Goal: Communication & Community: Participate in discussion

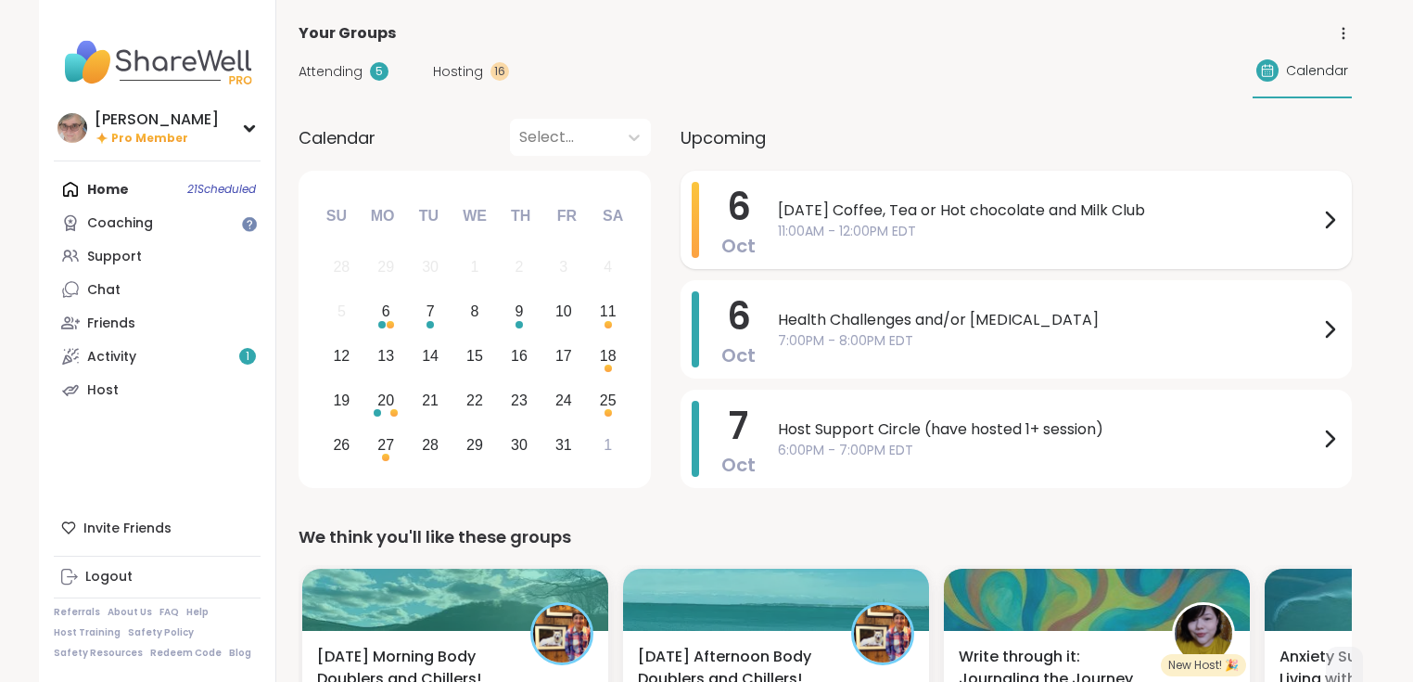
click at [861, 226] on span "11:00AM - 12:00PM EDT" at bounding box center [1048, 231] width 541 height 19
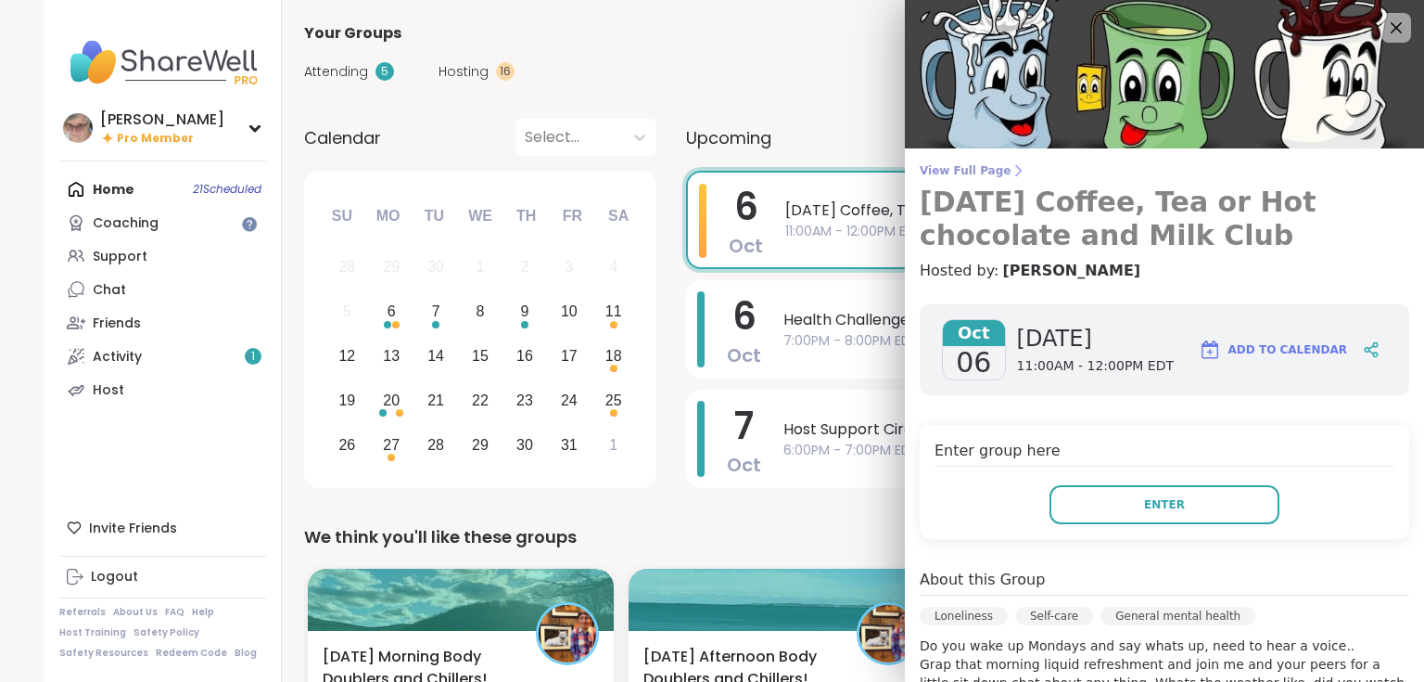
click at [960, 174] on span "View Full Page" at bounding box center [1165, 170] width 490 height 15
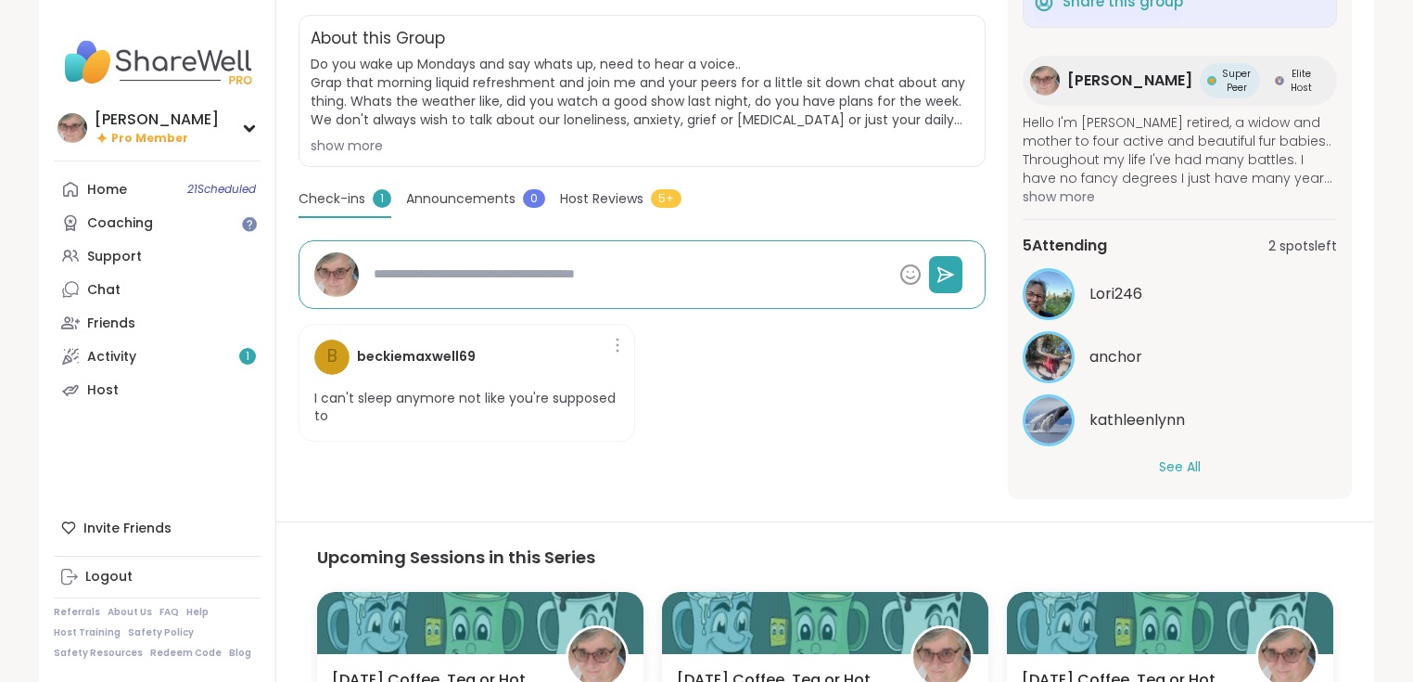
scroll to position [445, 0]
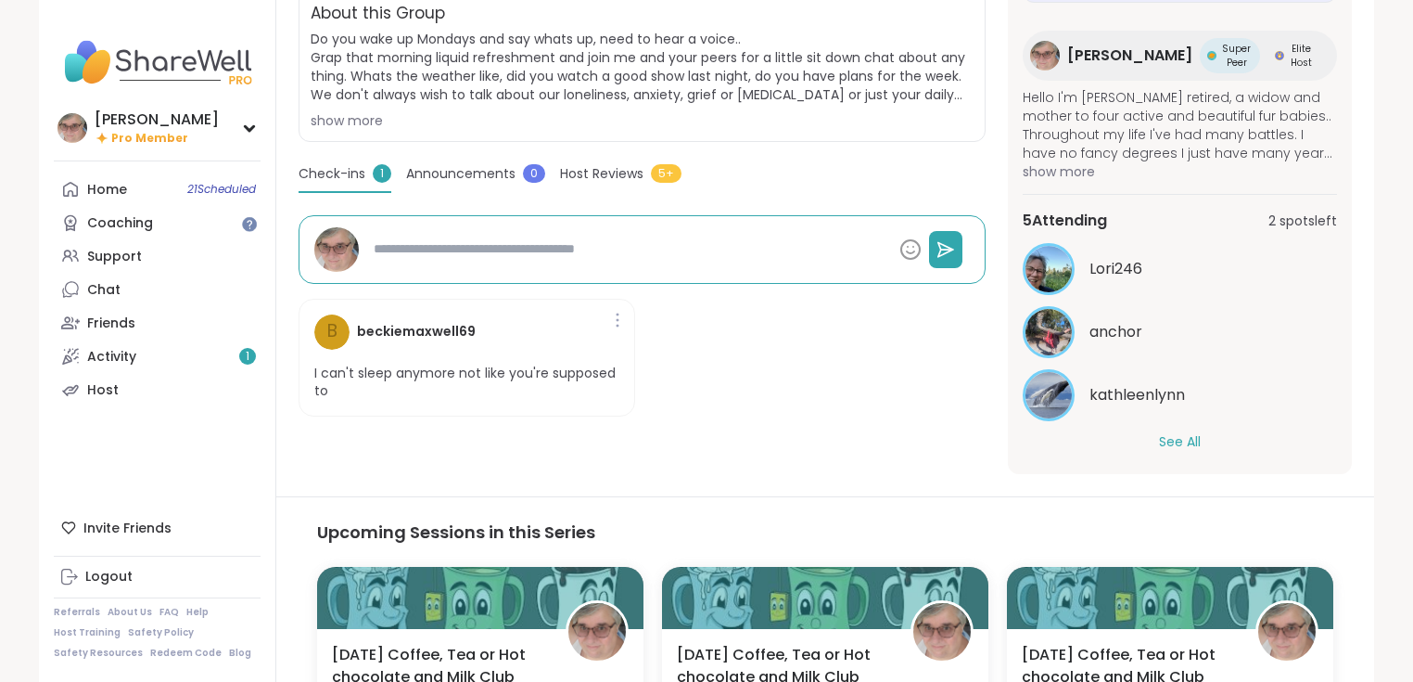
click at [1182, 432] on button "See All" at bounding box center [1180, 441] width 42 height 19
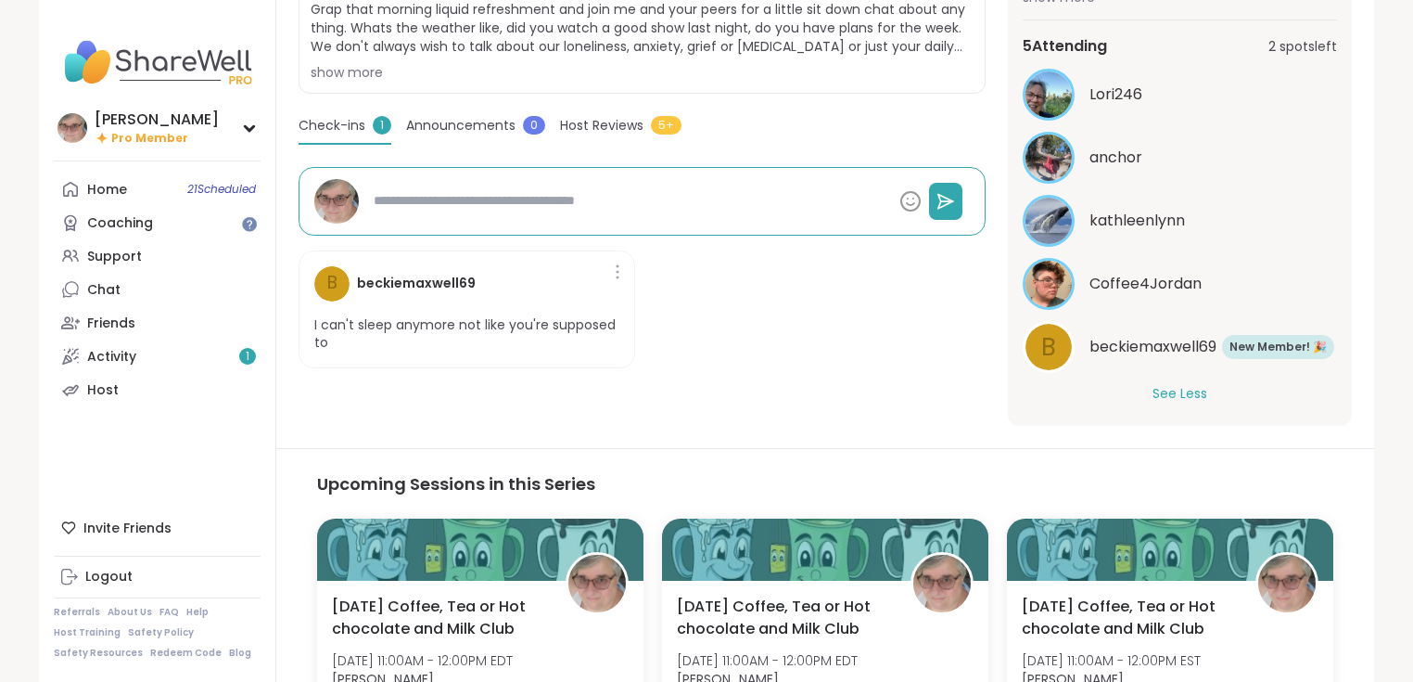
scroll to position [519, 0]
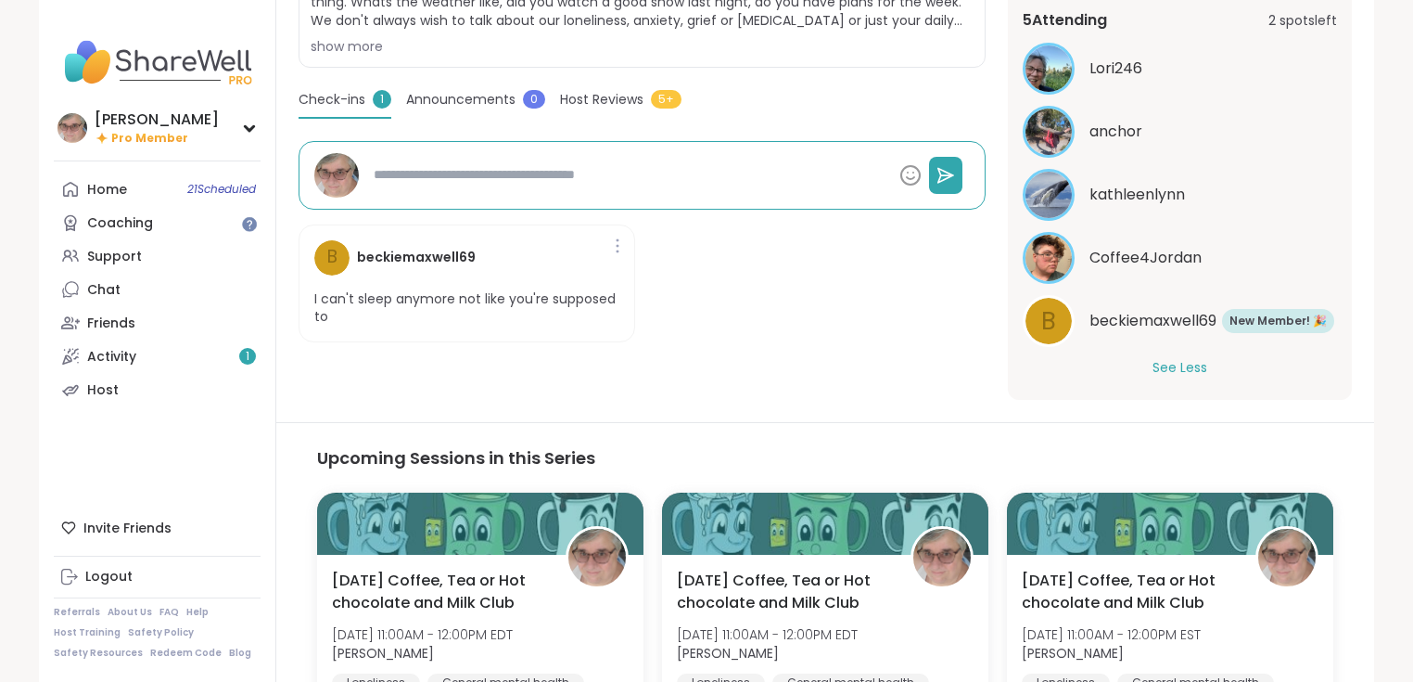
click at [1246, 313] on span "New Member! 🎉" at bounding box center [1278, 321] width 97 height 17
click at [1149, 247] on span "Coffee4Jordan" at bounding box center [1146, 258] width 112 height 22
drag, startPoint x: 813, startPoint y: 360, endPoint x: 428, endPoint y: 137, distance: 445.4
click at [807, 355] on div "Loneliness | Self-care | General mental health Monday Coffee, Tea or Hot chocol…" at bounding box center [642, 73] width 687 height 654
type textarea "*"
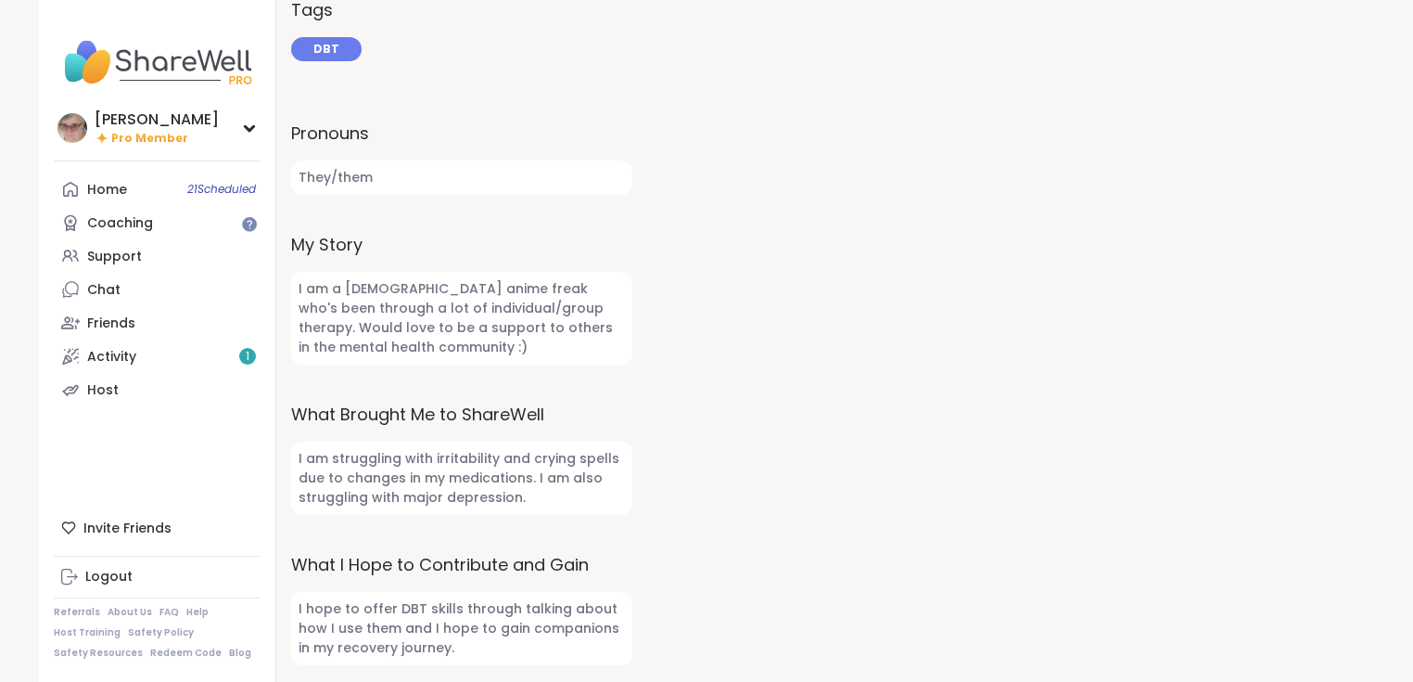
scroll to position [640, 0]
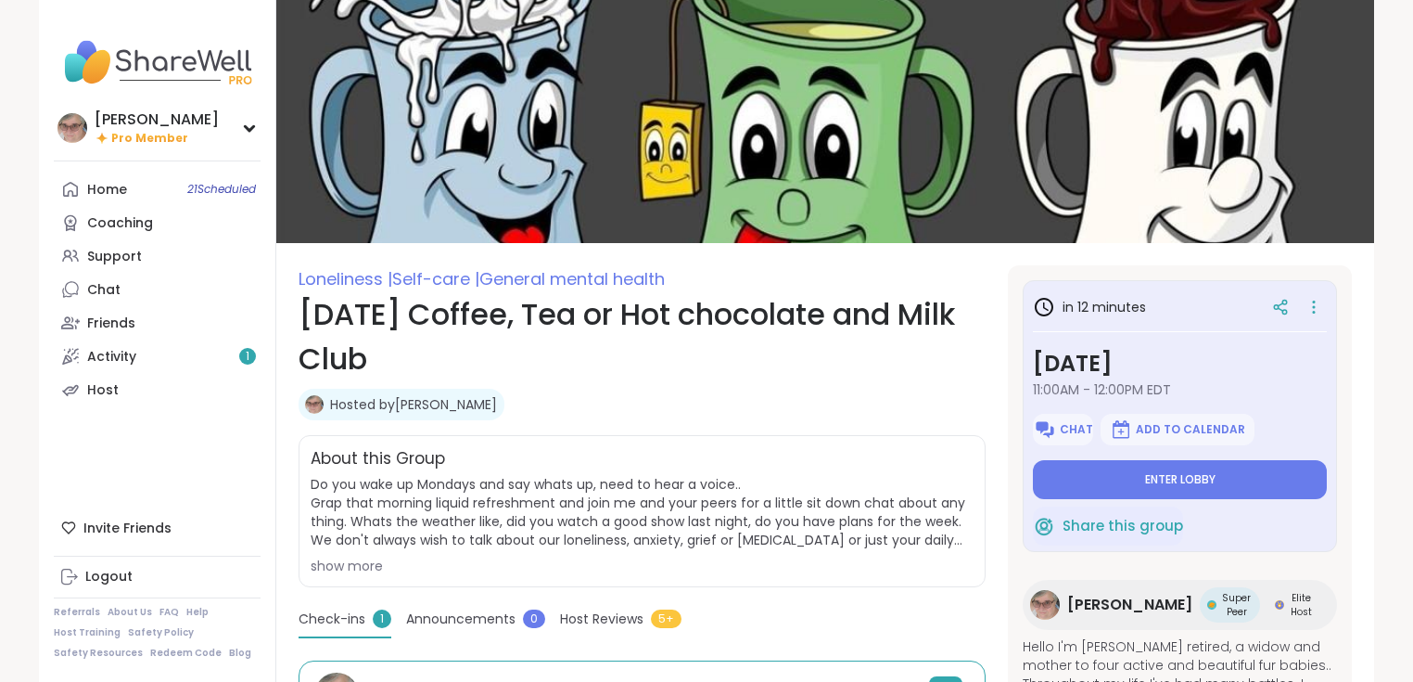
scroll to position [289, 0]
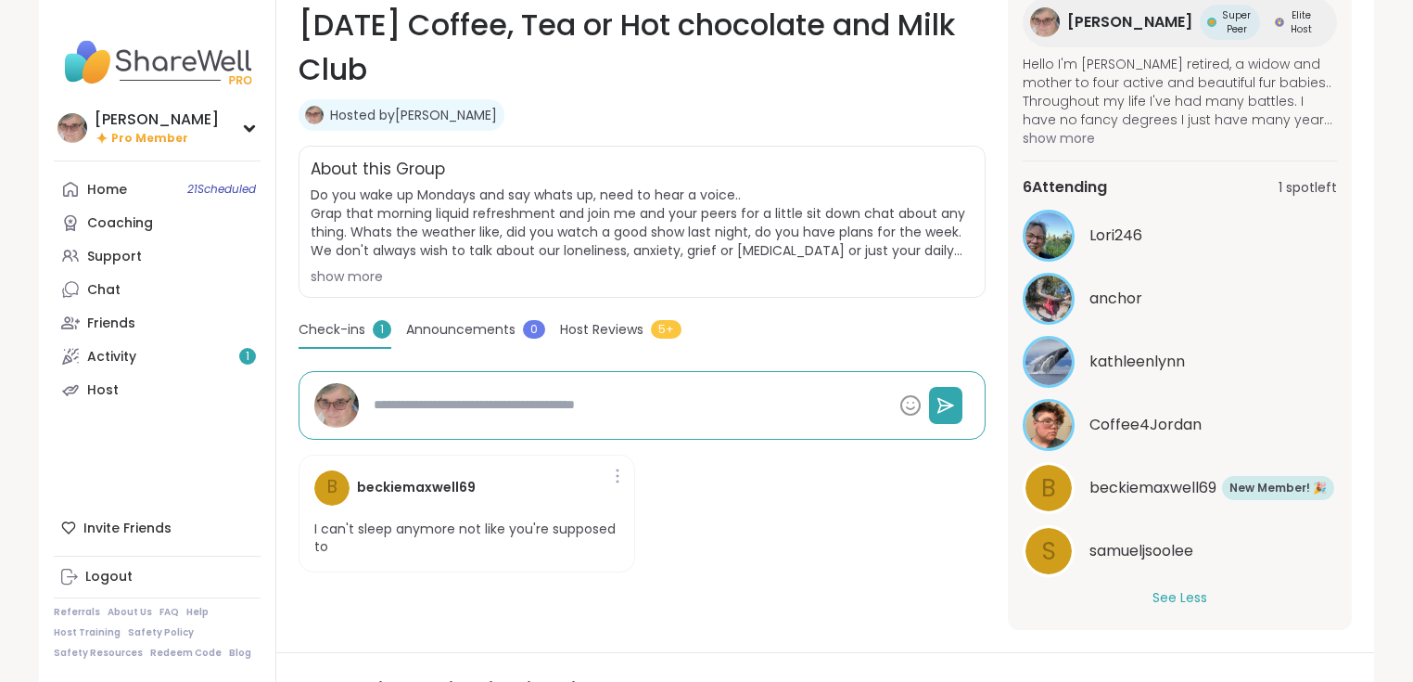
scroll to position [0, 0]
click at [1116, 550] on span "samueljsoolee" at bounding box center [1142, 551] width 104 height 22
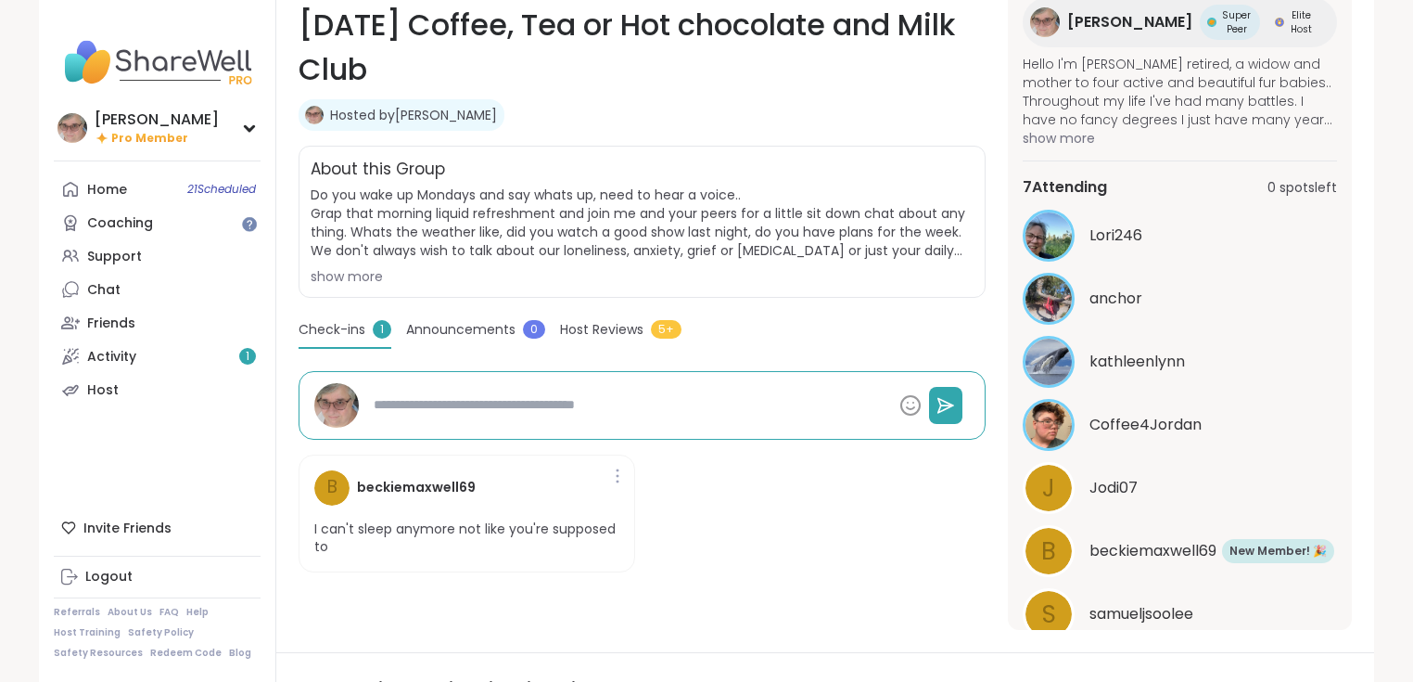
type textarea "*"
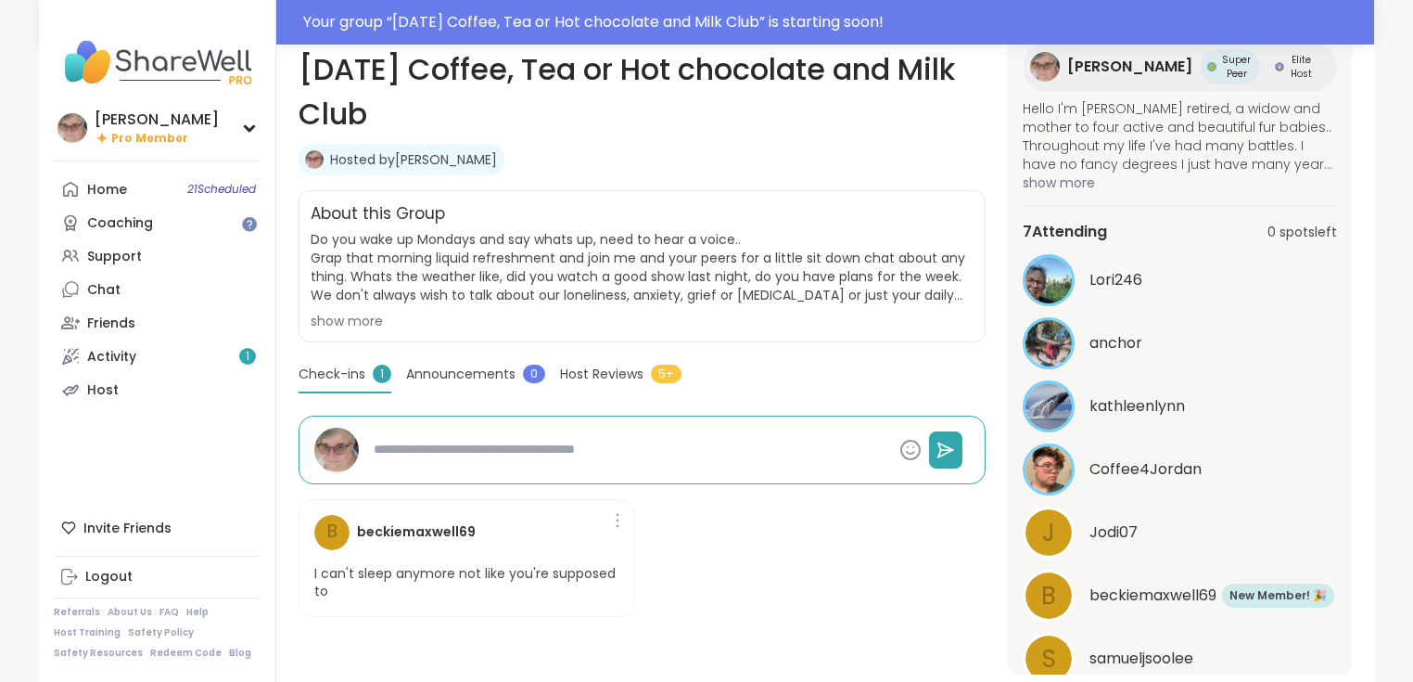
scroll to position [334, 0]
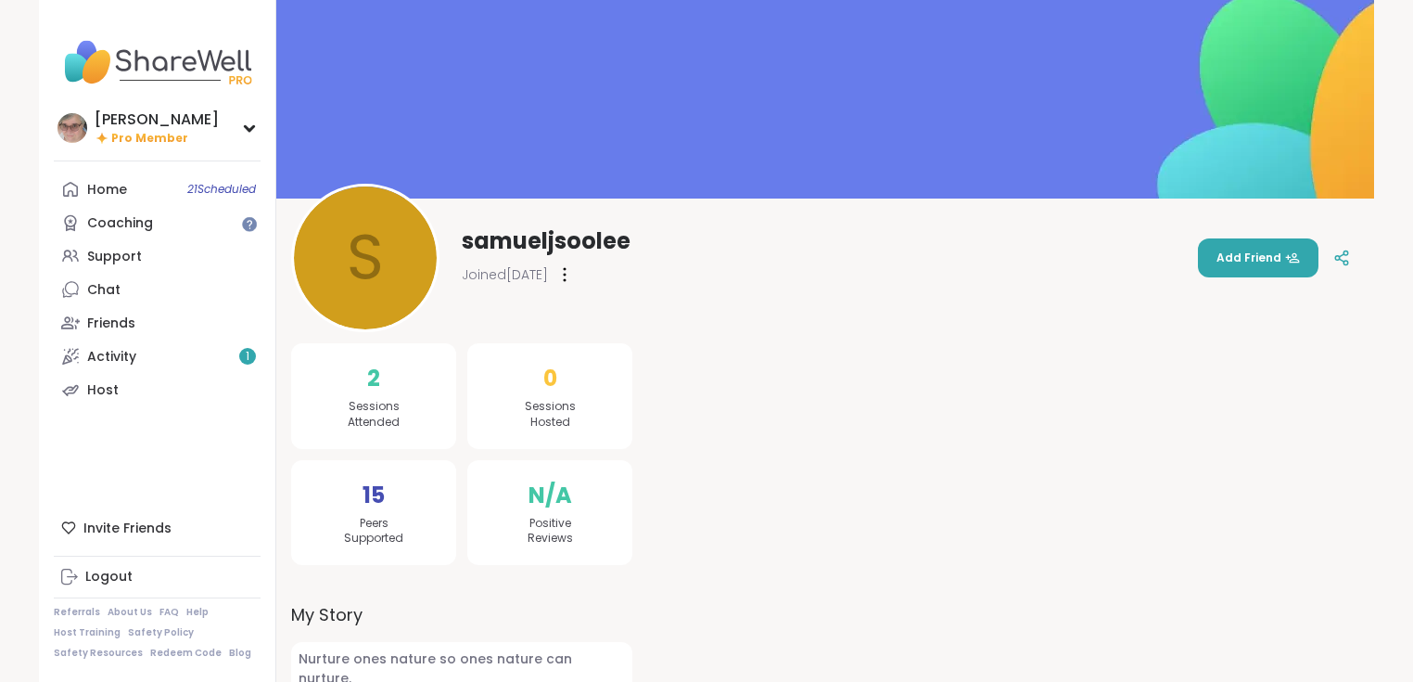
scroll to position [46, 0]
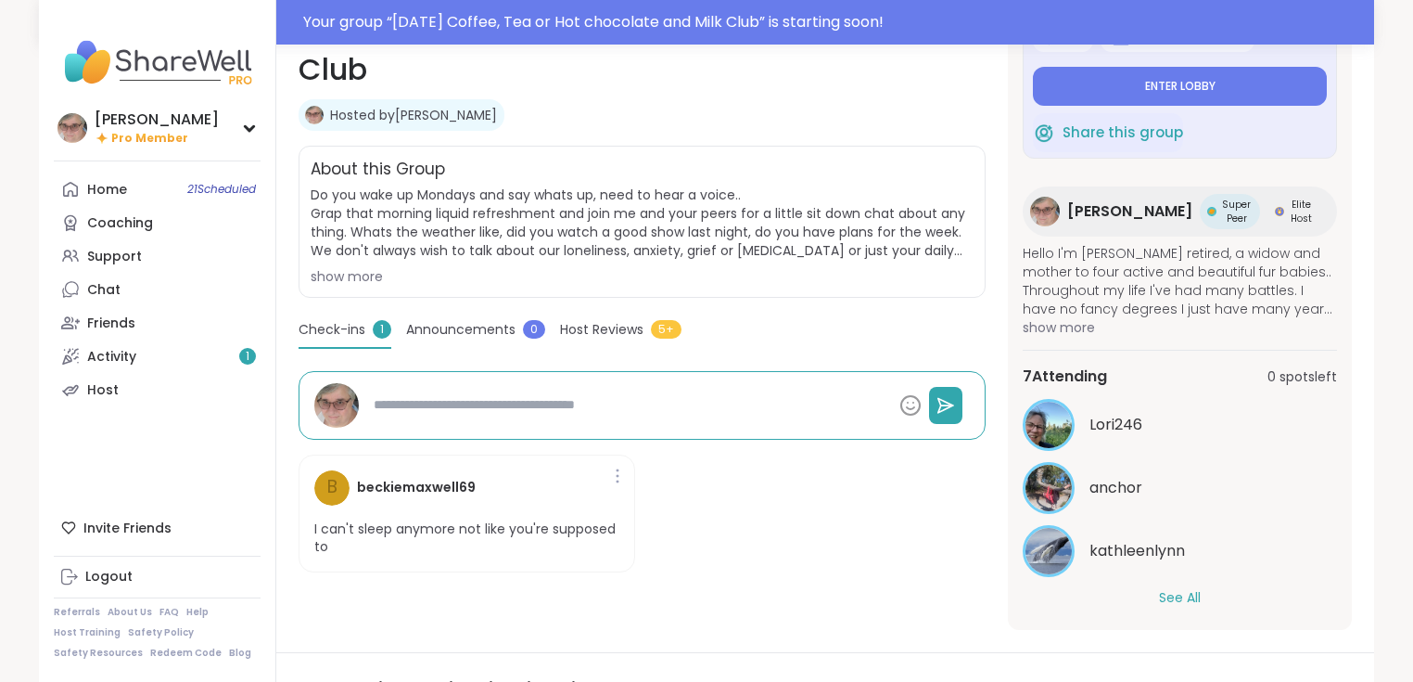
click at [1173, 592] on button "See All" at bounding box center [1180, 597] width 42 height 19
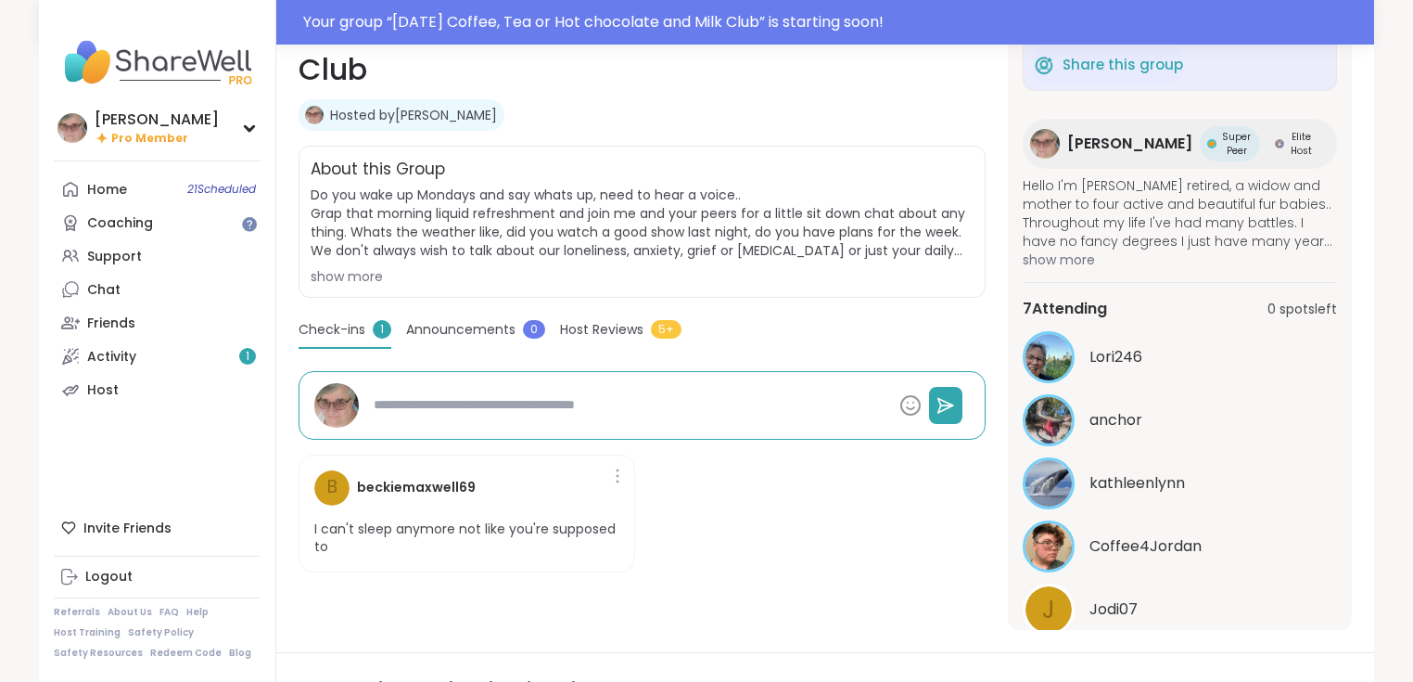
scroll to position [356, 0]
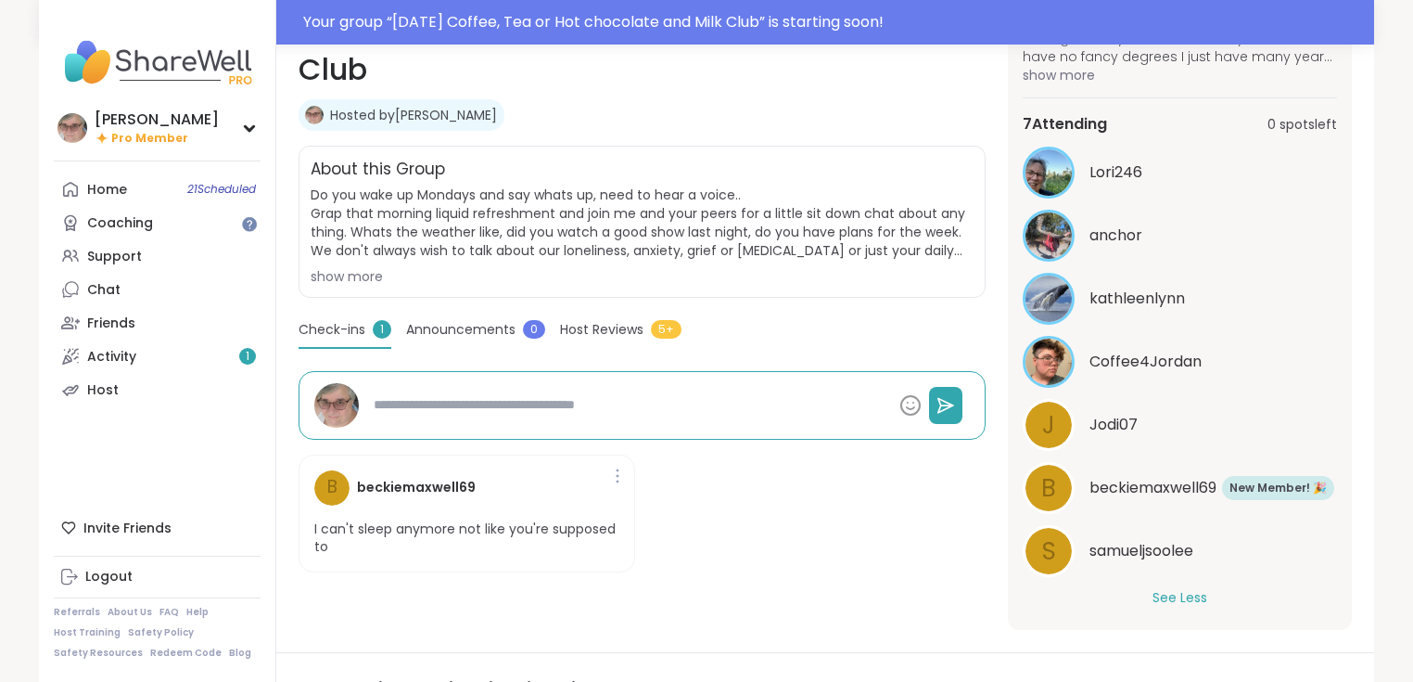
click at [1107, 414] on span "Jodi07" at bounding box center [1114, 425] width 48 height 22
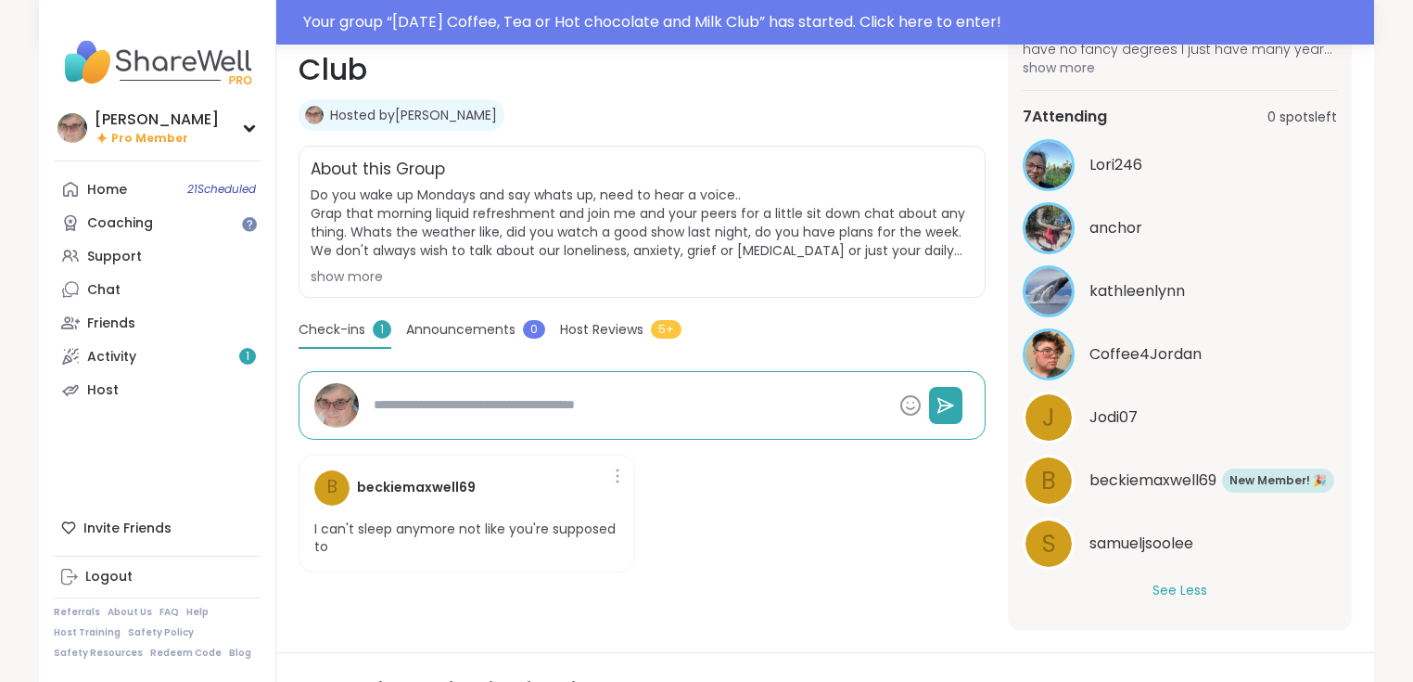
type textarea "*"
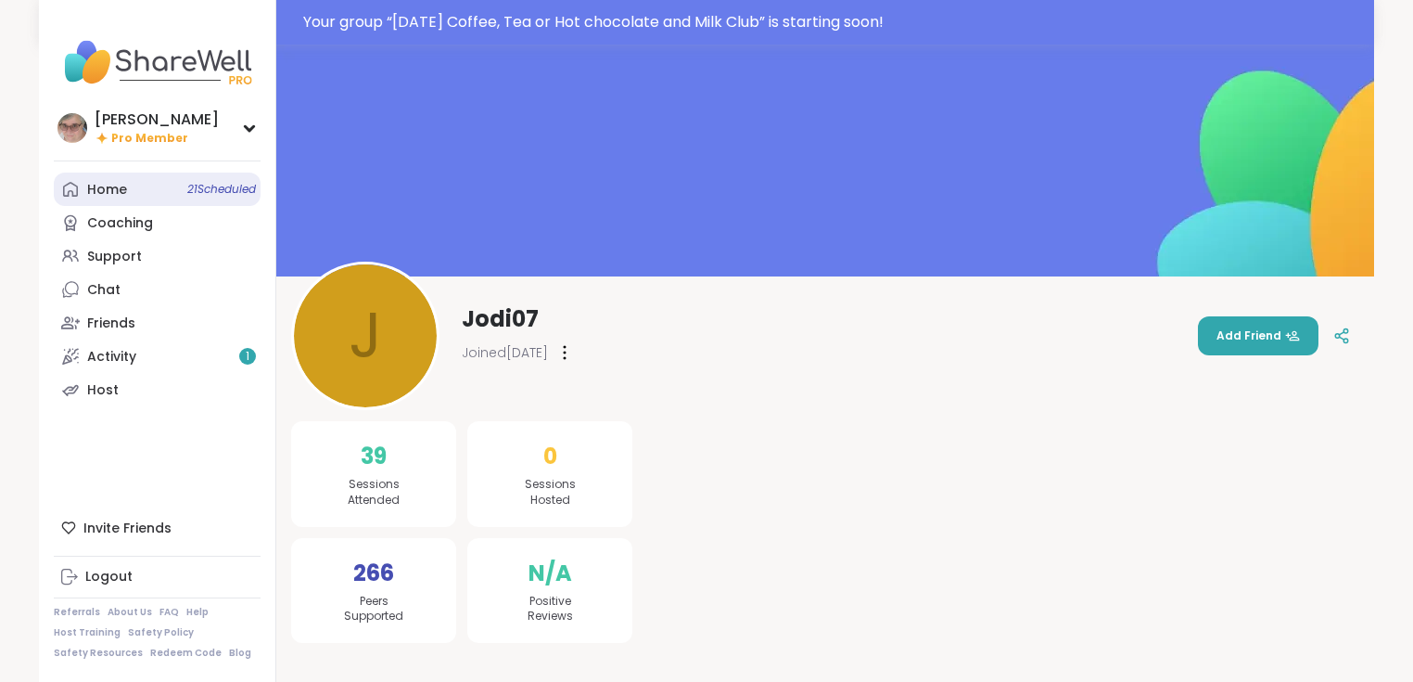
click at [134, 193] on link "Home 21 Scheduled" at bounding box center [157, 188] width 207 height 33
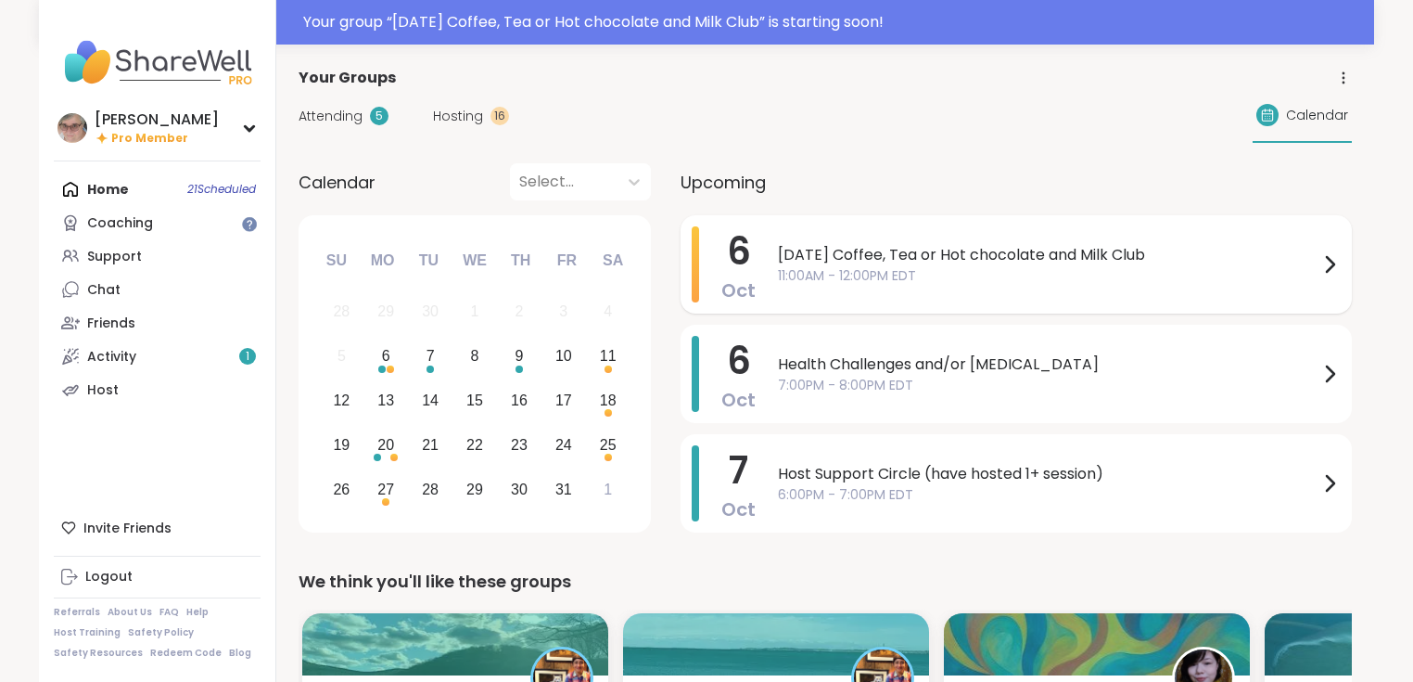
click at [990, 289] on div "[DATE] Coffee, Tea or Hot chocolate and Milk Club 11:00AM - 12:00PM EDT" at bounding box center [1059, 264] width 563 height 76
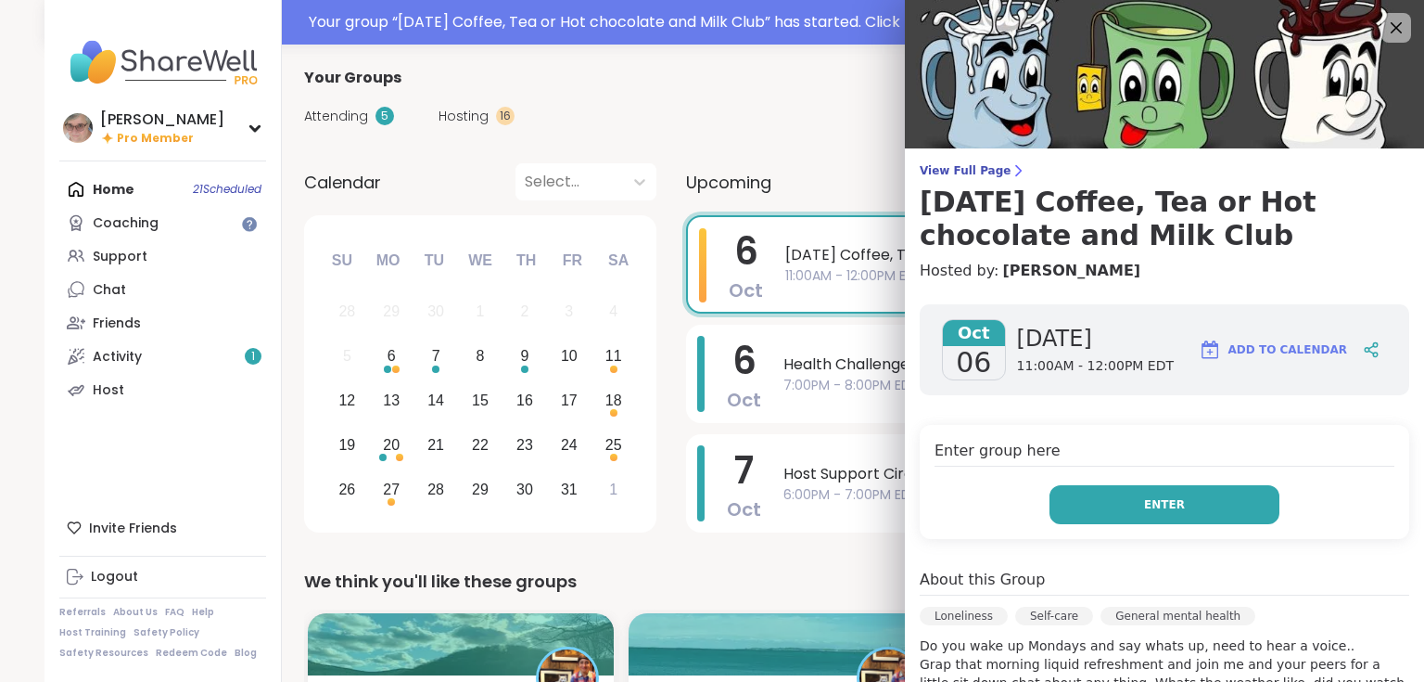
click at [1152, 512] on span "Enter" at bounding box center [1164, 504] width 41 height 17
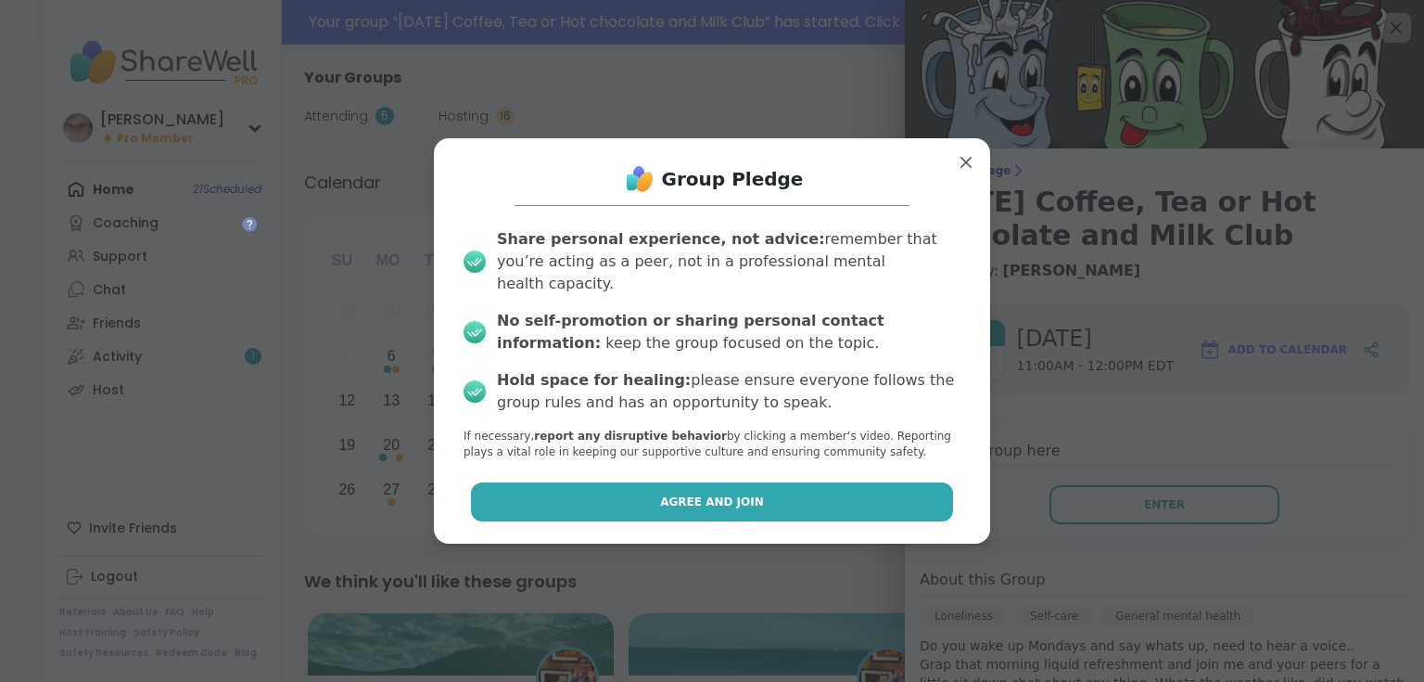
click at [660, 493] on span "Agree and Join" at bounding box center [712, 501] width 104 height 17
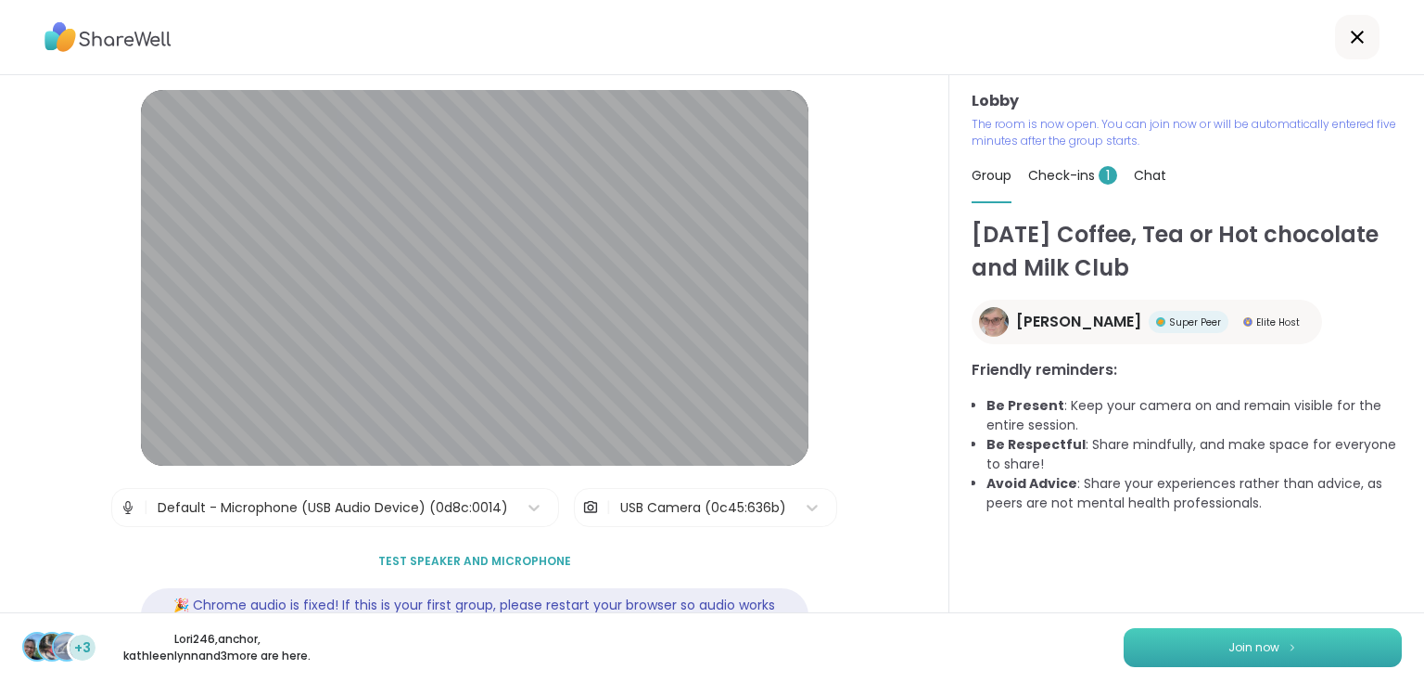
click at [1246, 639] on button "Join now" at bounding box center [1263, 647] width 278 height 39
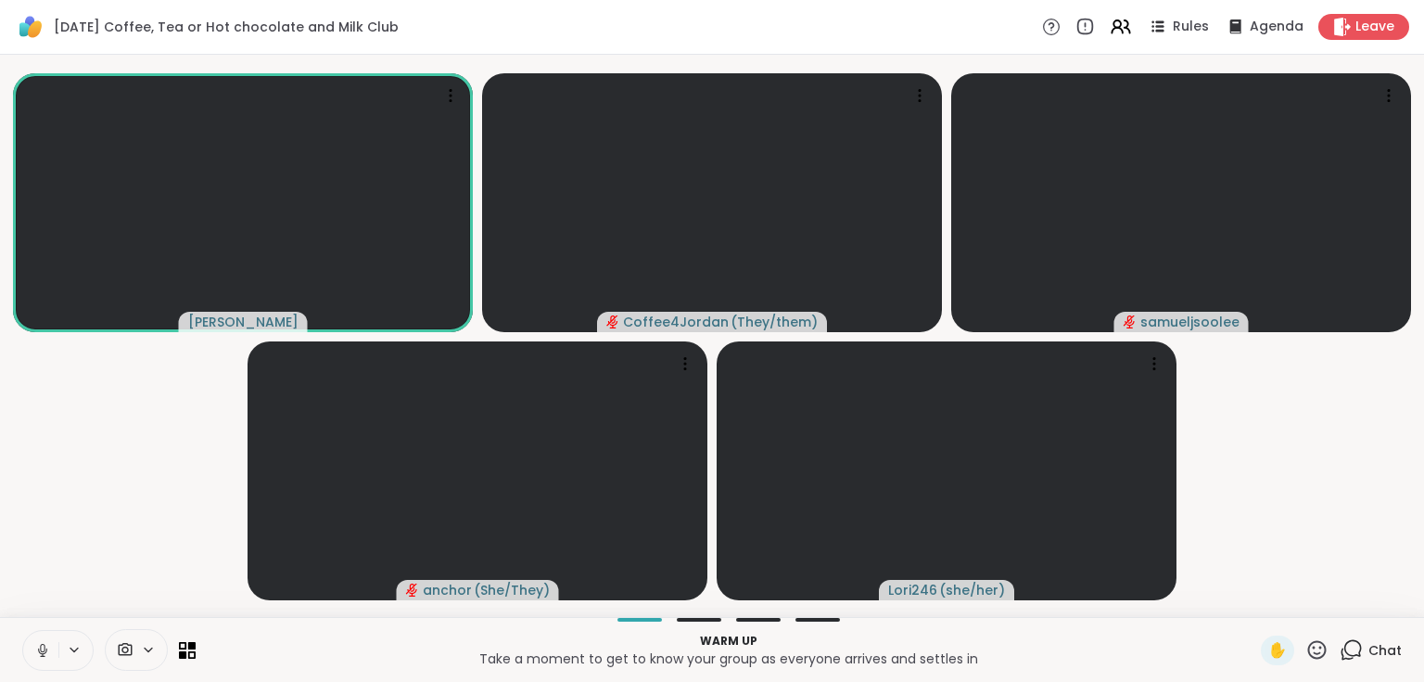
click at [1343, 652] on icon at bounding box center [1351, 649] width 23 height 23
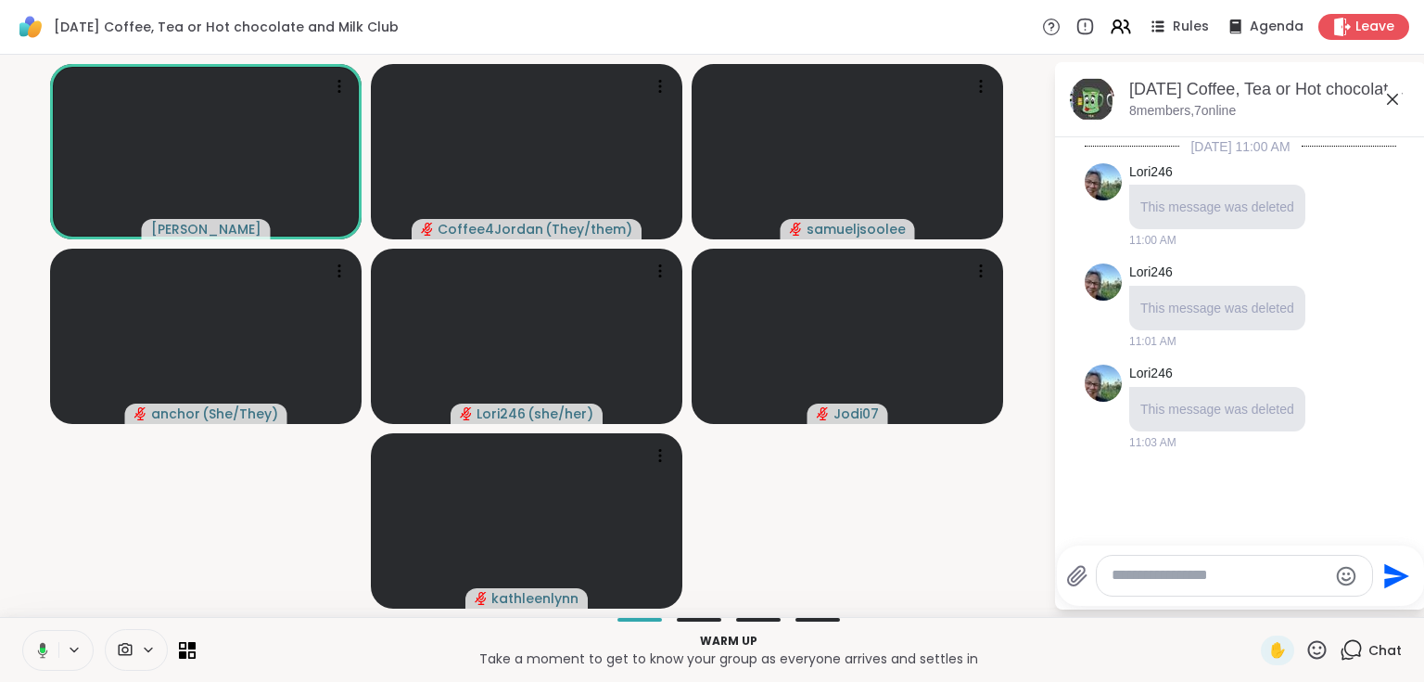
click at [1395, 100] on icon at bounding box center [1392, 99] width 11 height 11
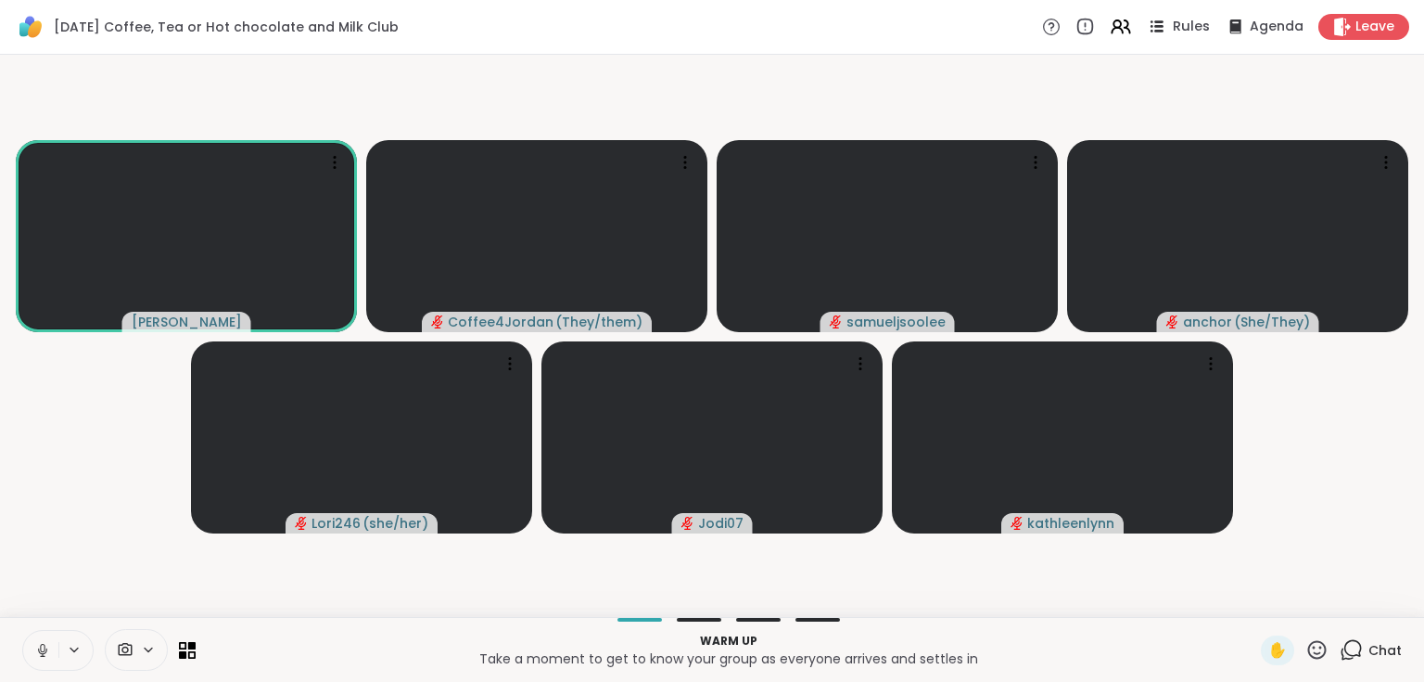
click at [1165, 32] on div "Rules" at bounding box center [1177, 26] width 65 height 23
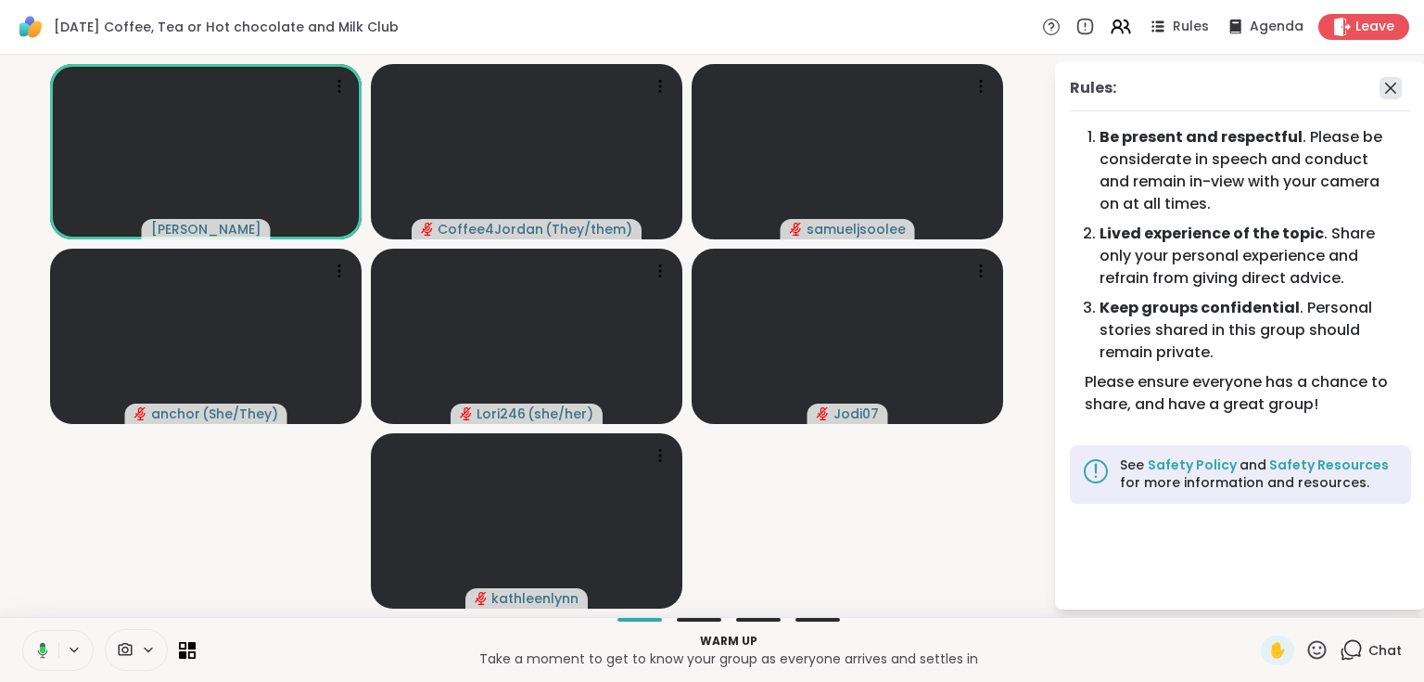
click at [1390, 85] on icon at bounding box center [1391, 88] width 22 height 22
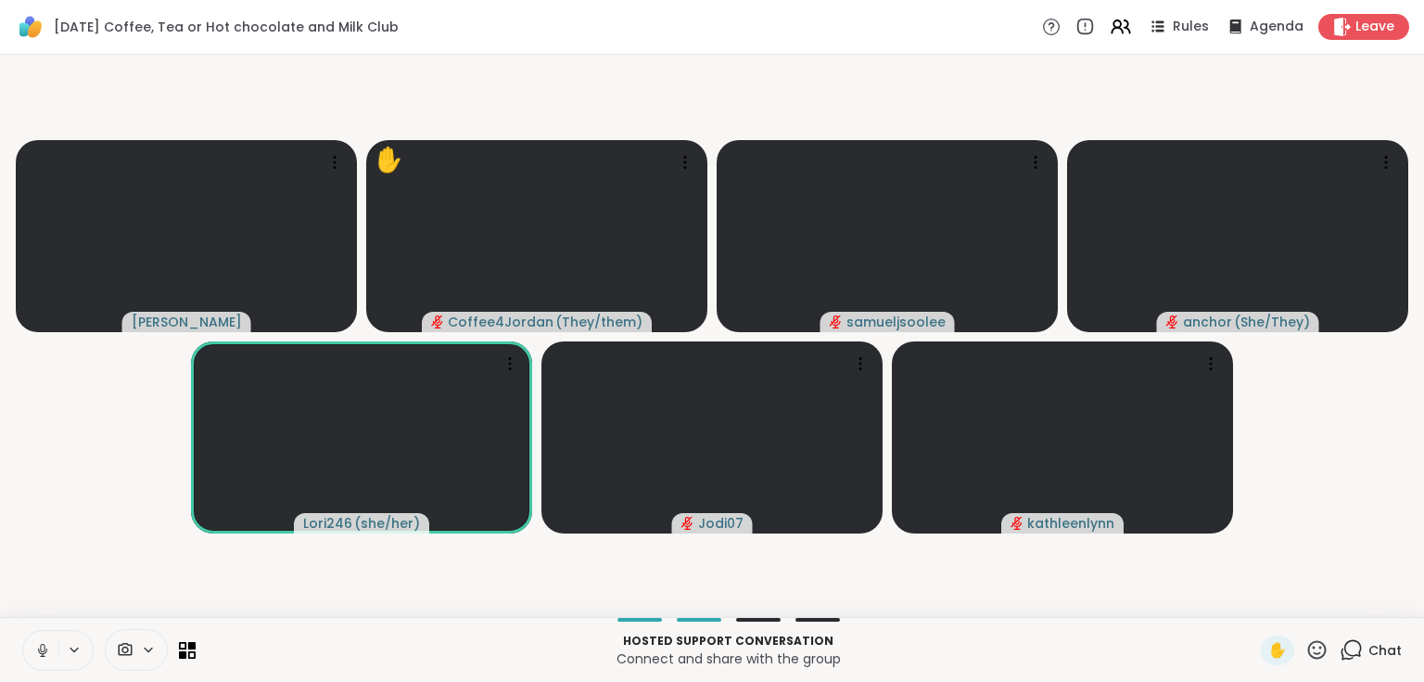
click at [50, 645] on icon at bounding box center [42, 650] width 17 height 17
click at [52, 646] on button at bounding box center [40, 650] width 35 height 39
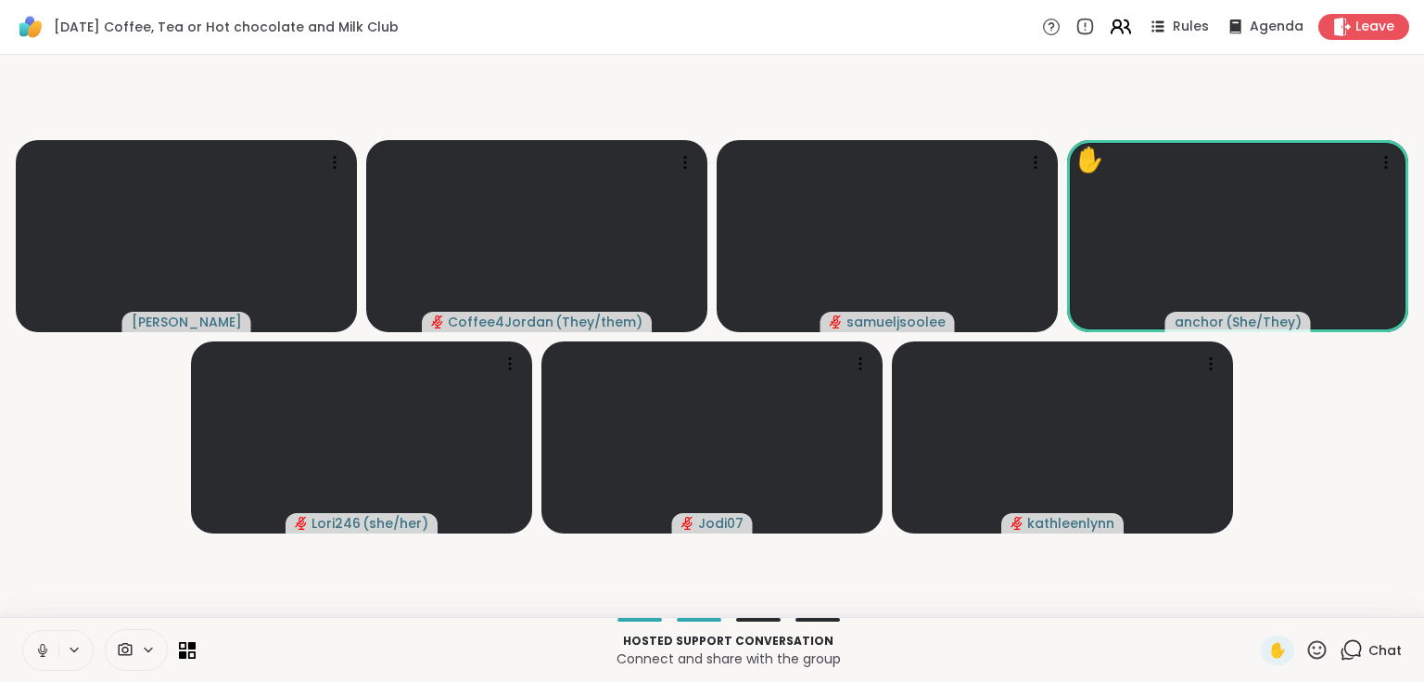
click at [1117, 32] on icon at bounding box center [1120, 26] width 23 height 23
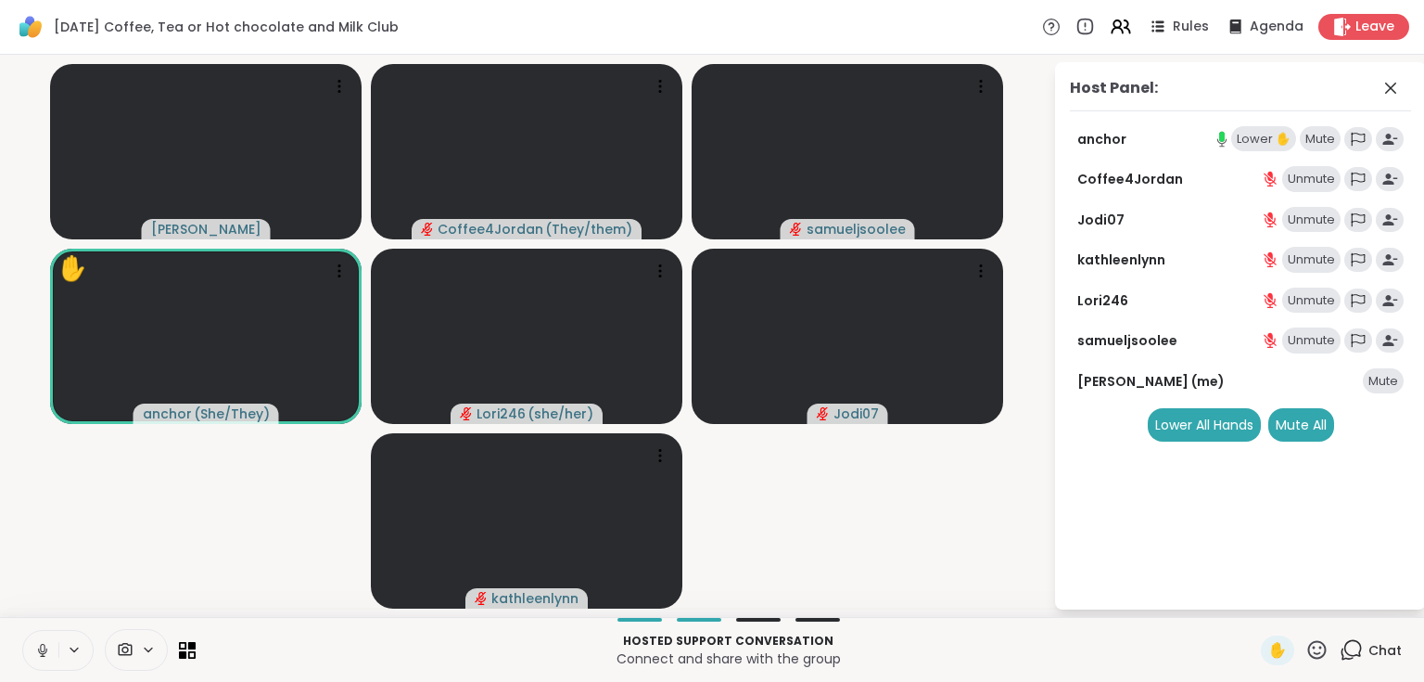
click at [1267, 141] on div "Lower ✋" at bounding box center [1264, 139] width 65 height 26
click at [1398, 90] on icon at bounding box center [1391, 88] width 22 height 22
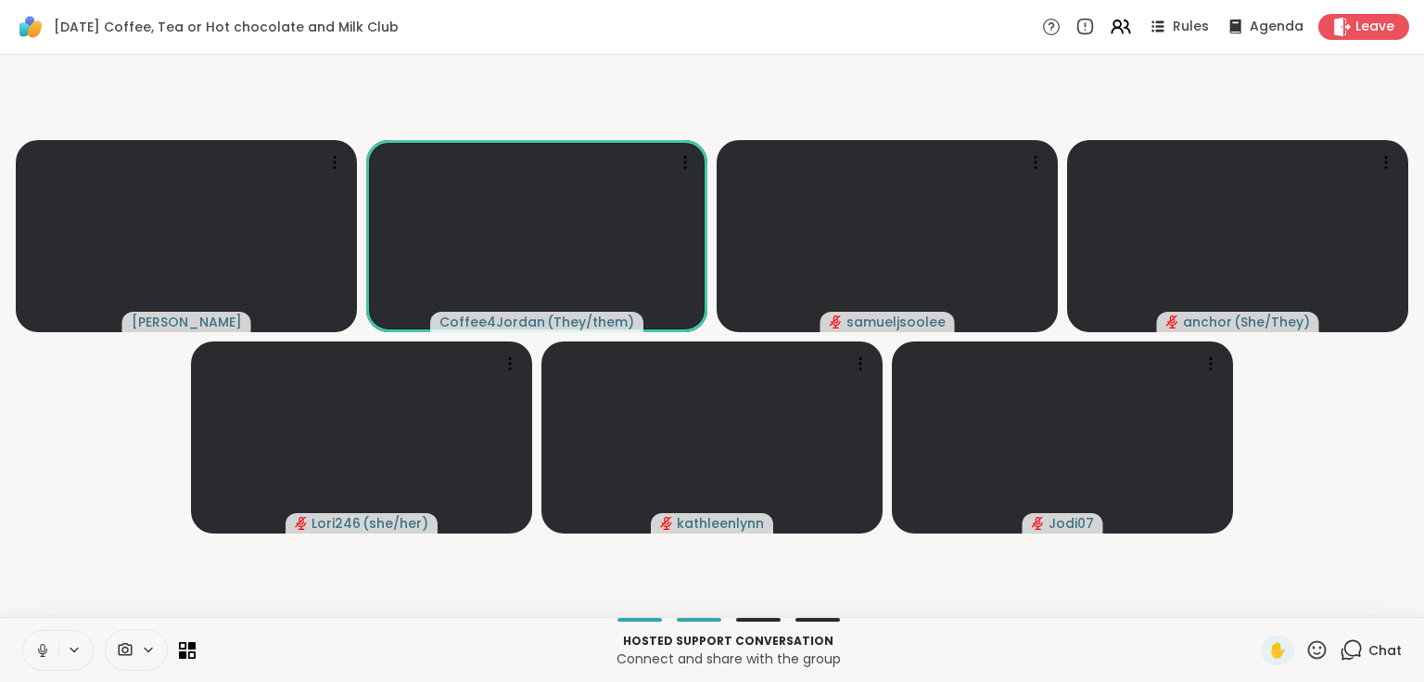
click at [45, 652] on icon at bounding box center [42, 650] width 9 height 6
click at [42, 642] on icon at bounding box center [42, 650] width 17 height 17
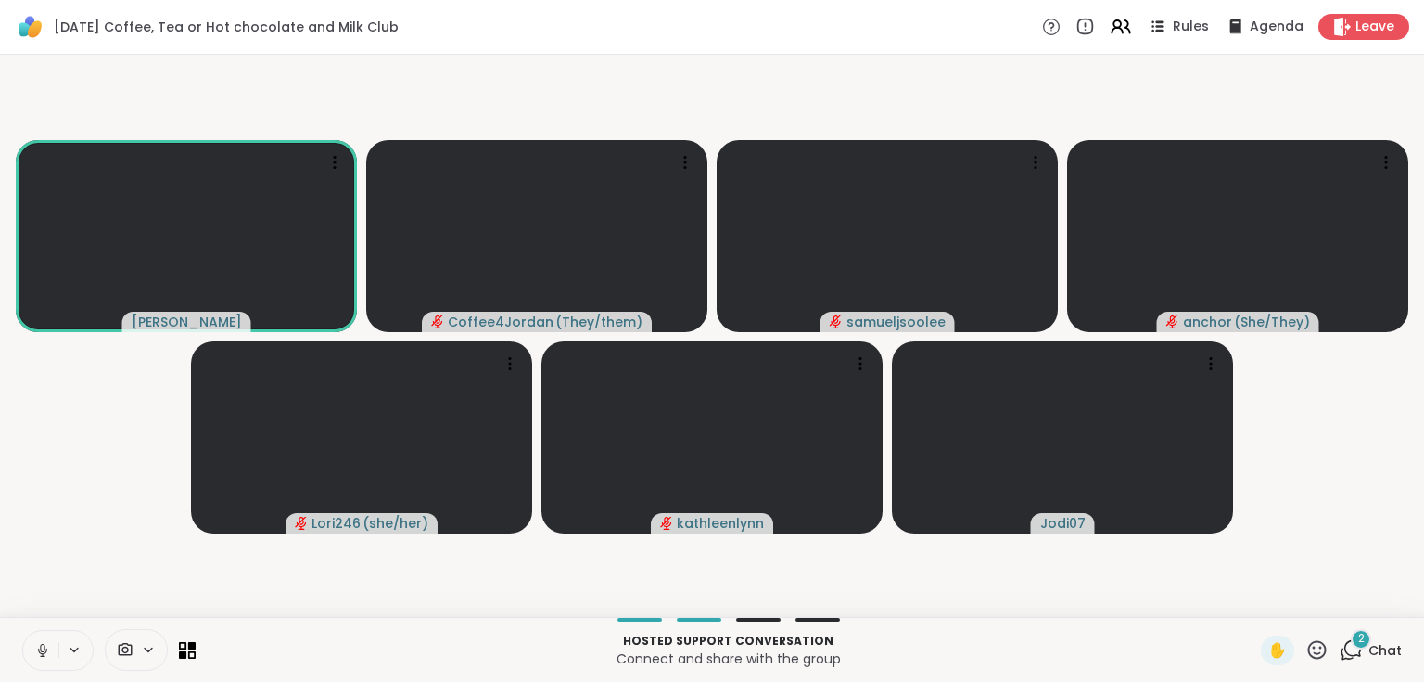
click at [1360, 641] on div "2" at bounding box center [1361, 639] width 20 height 20
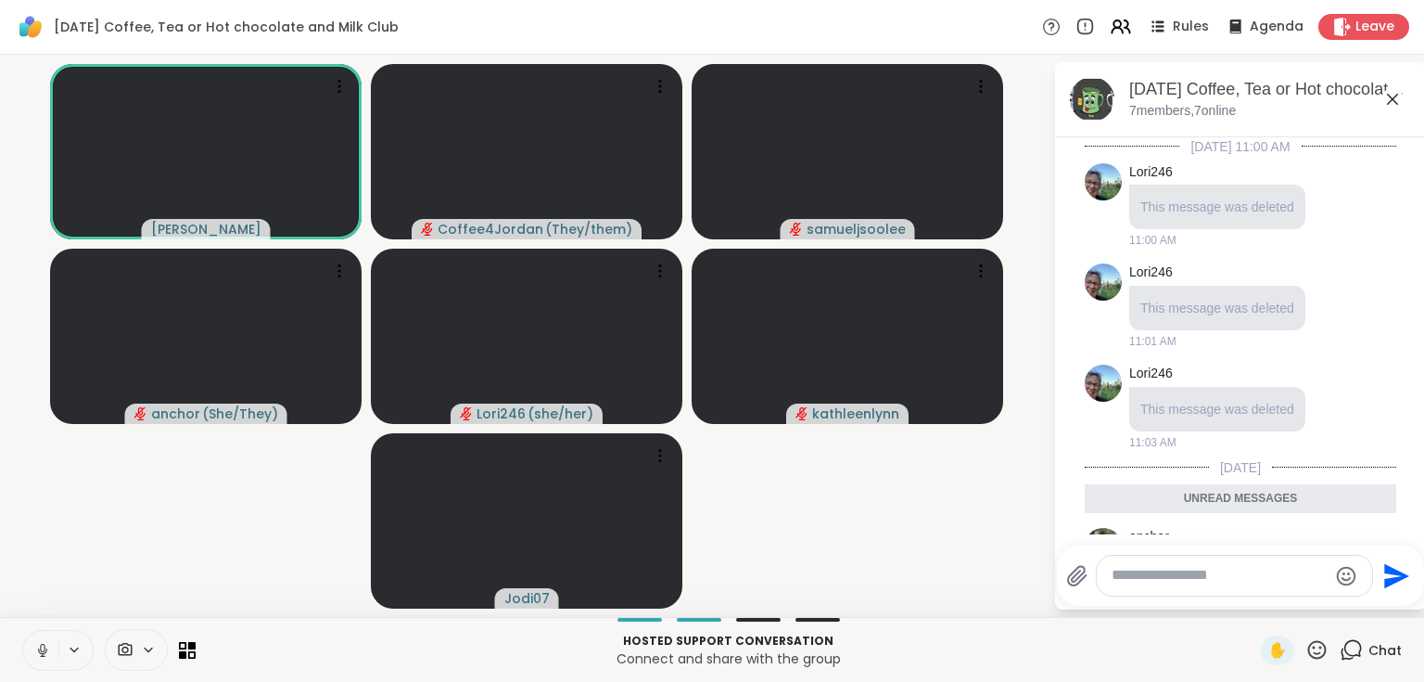
scroll to position [226, 0]
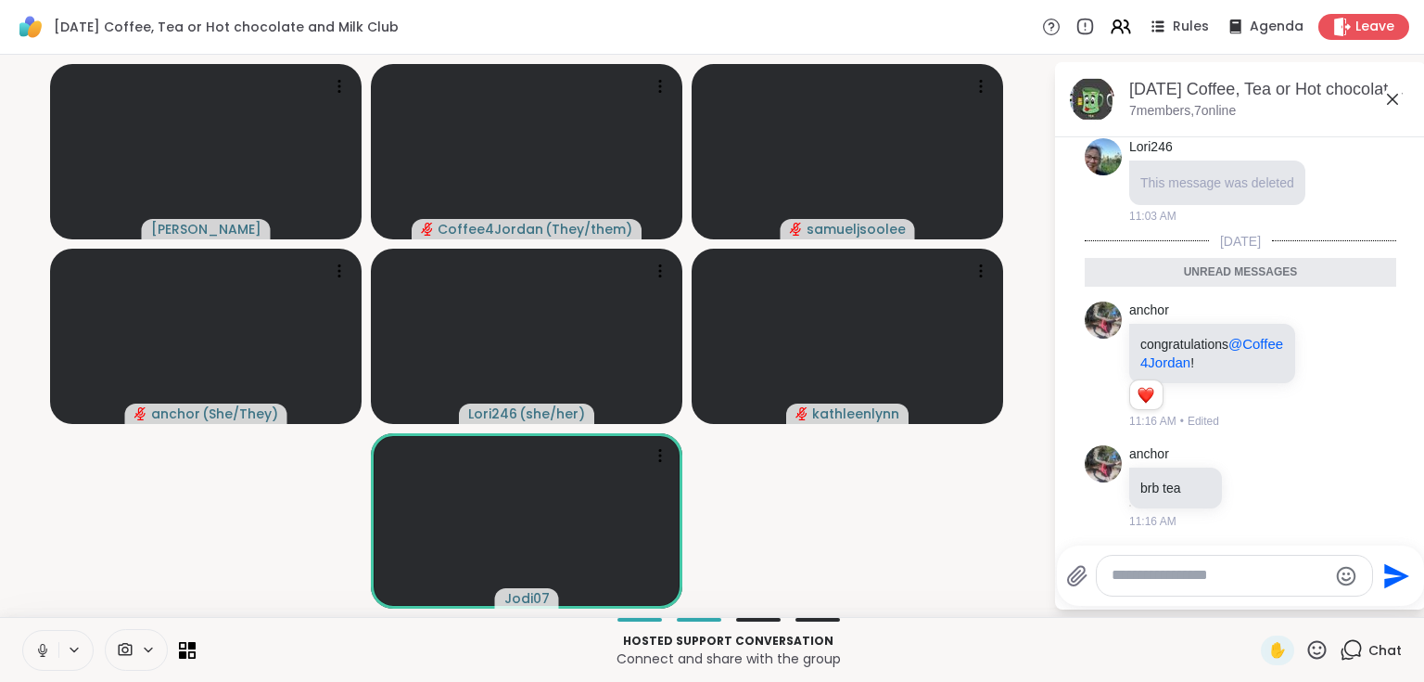
click at [1369, 641] on span "Chat" at bounding box center [1385, 650] width 33 height 19
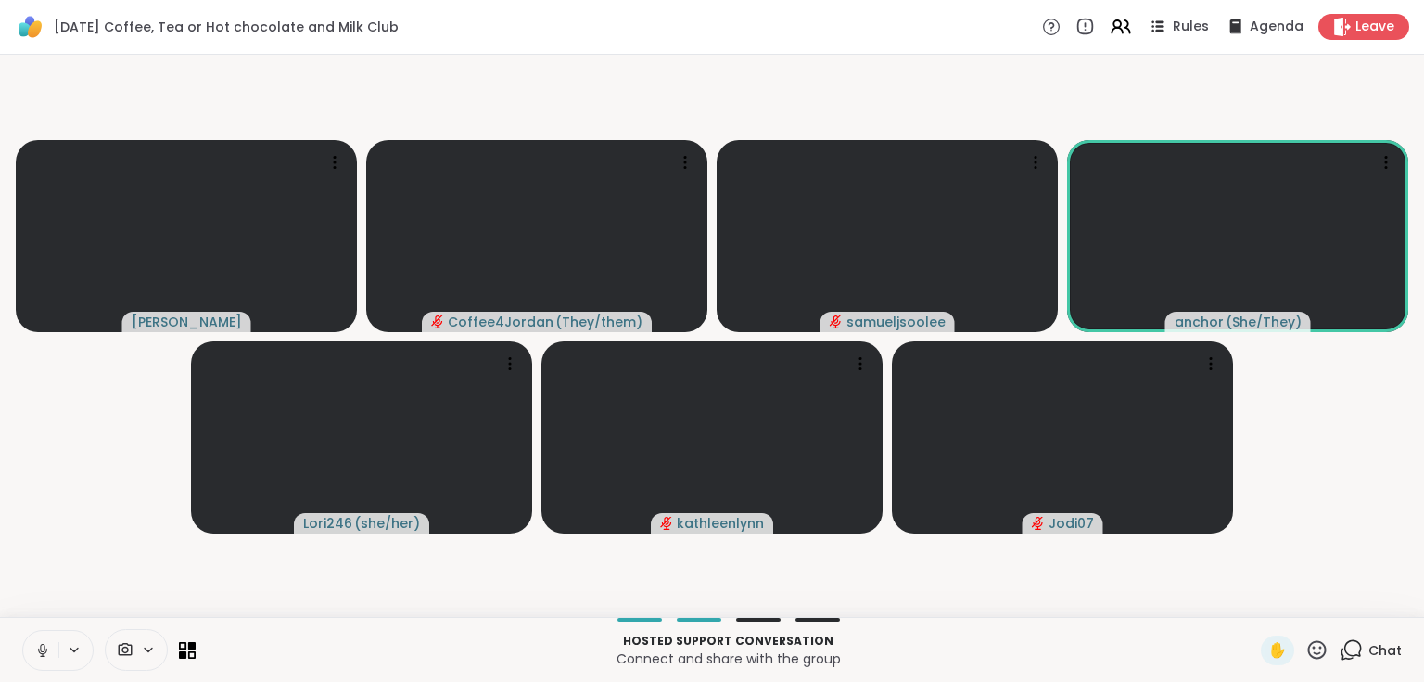
click at [48, 660] on button at bounding box center [40, 650] width 35 height 39
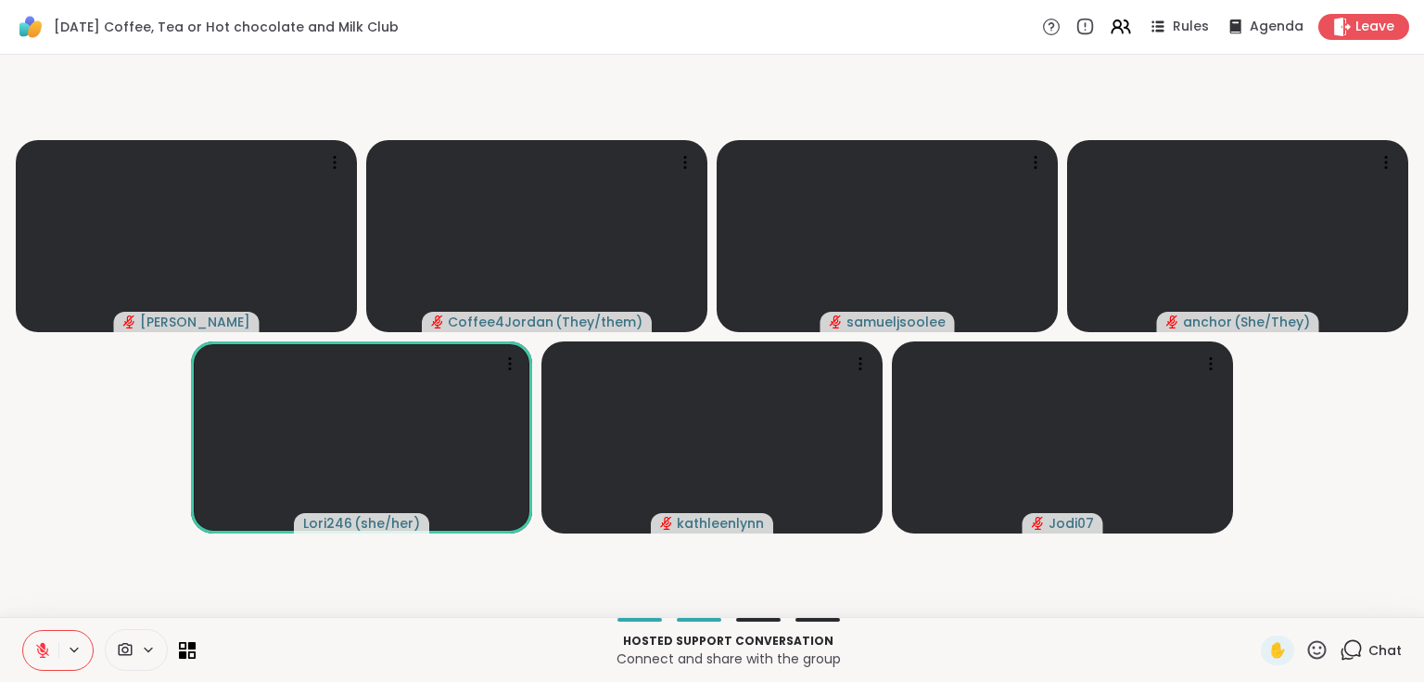
click at [52, 645] on button at bounding box center [40, 650] width 35 height 39
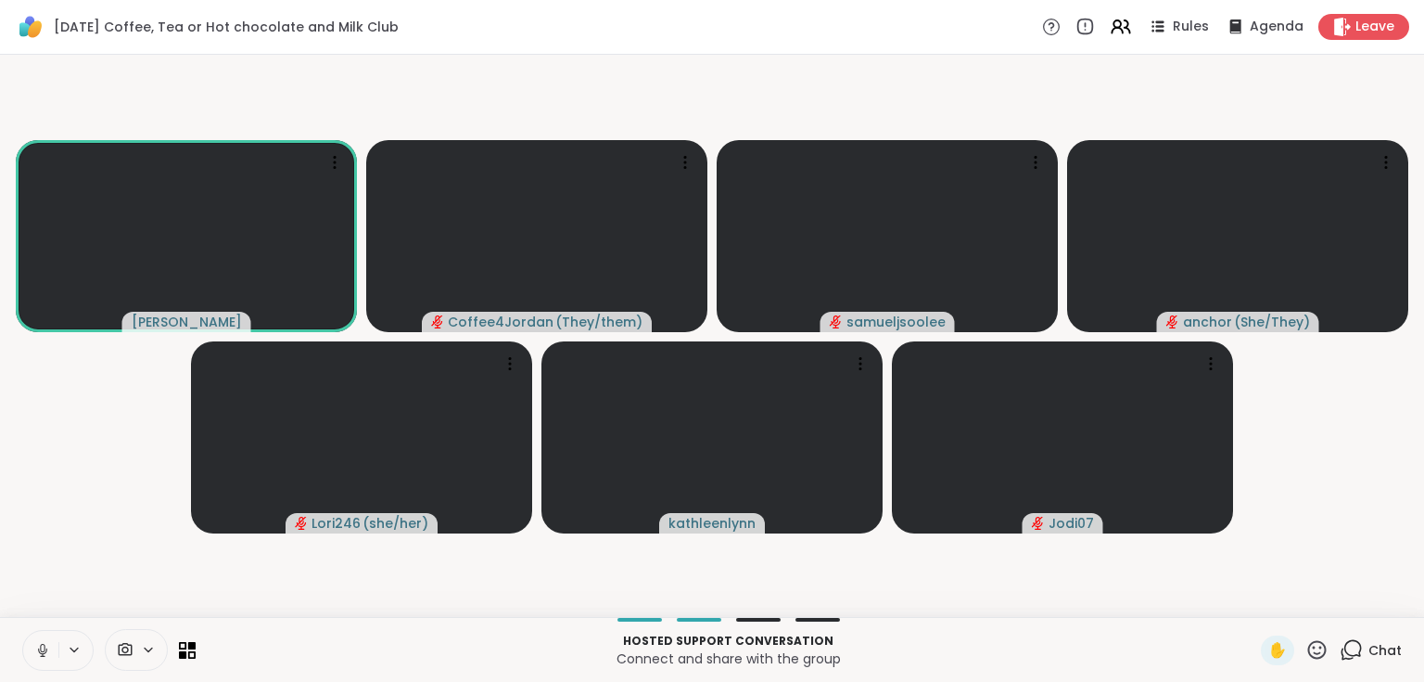
click at [58, 648] on button at bounding box center [75, 650] width 34 height 16
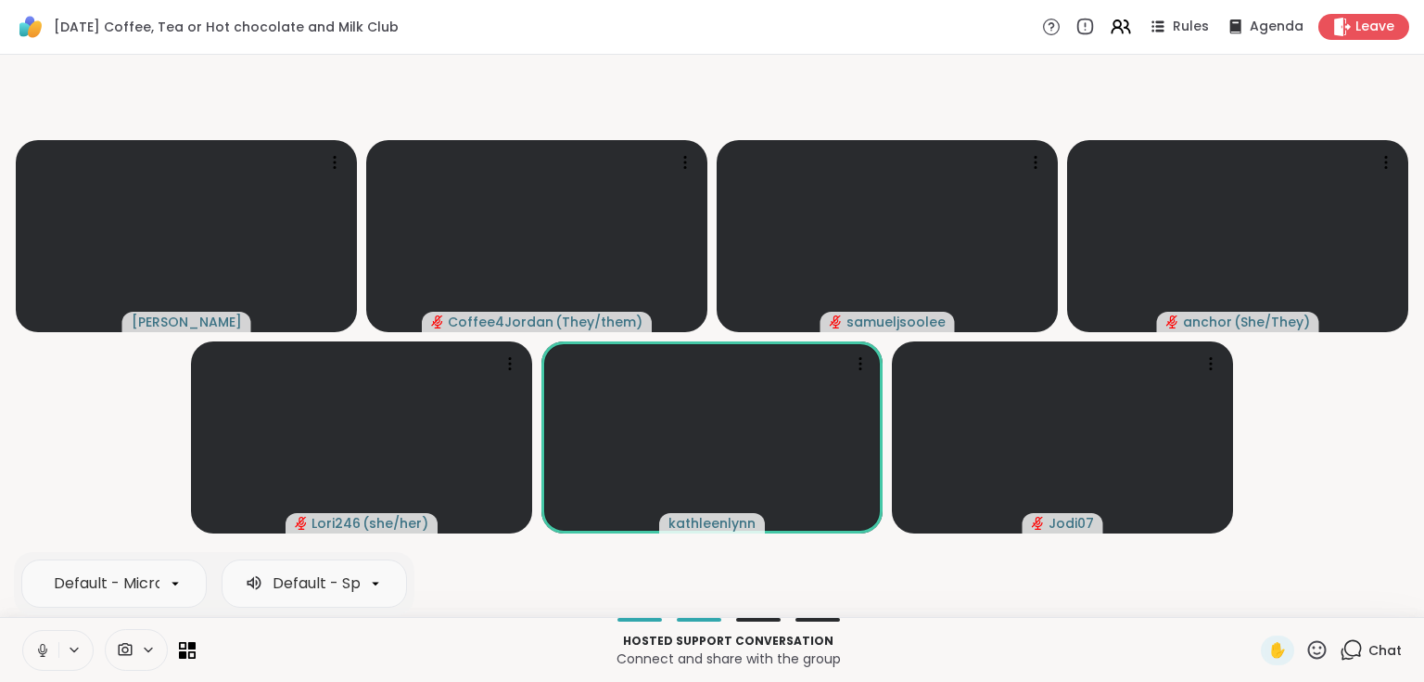
click at [32, 648] on button at bounding box center [40, 650] width 35 height 39
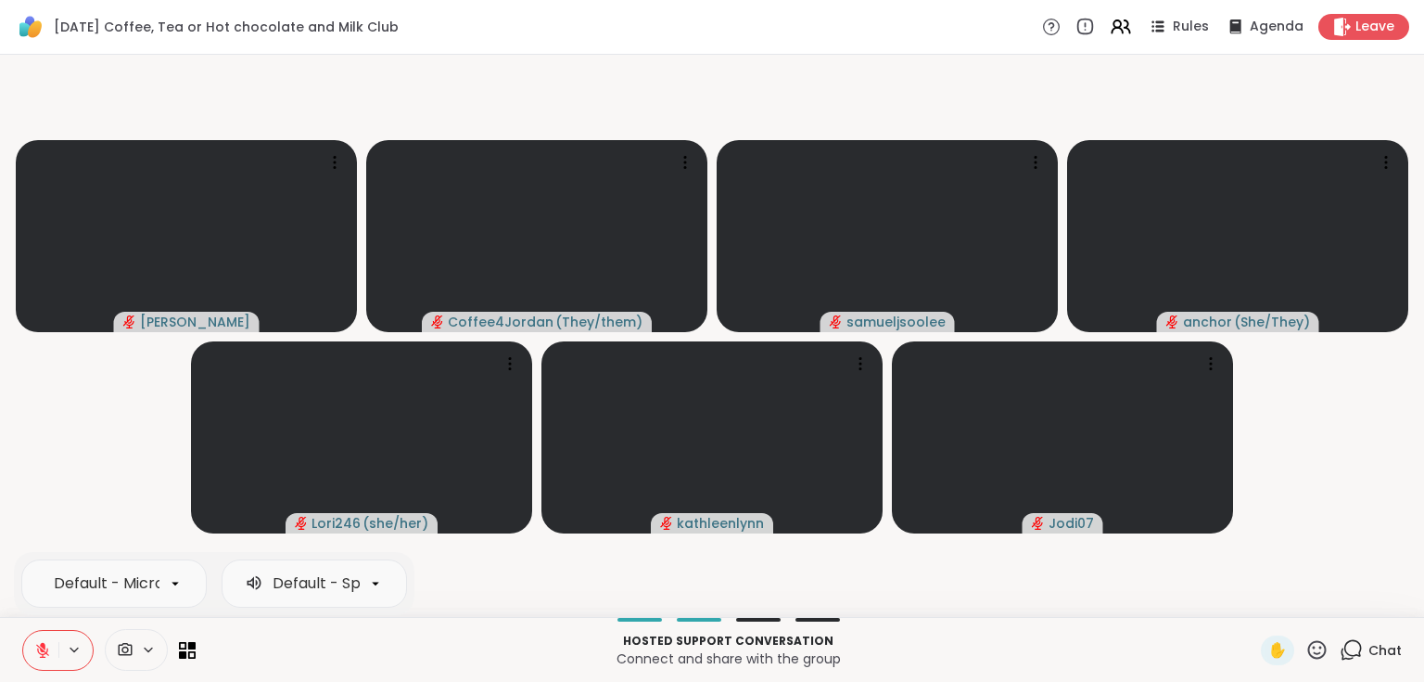
click at [42, 646] on icon at bounding box center [43, 645] width 6 height 7
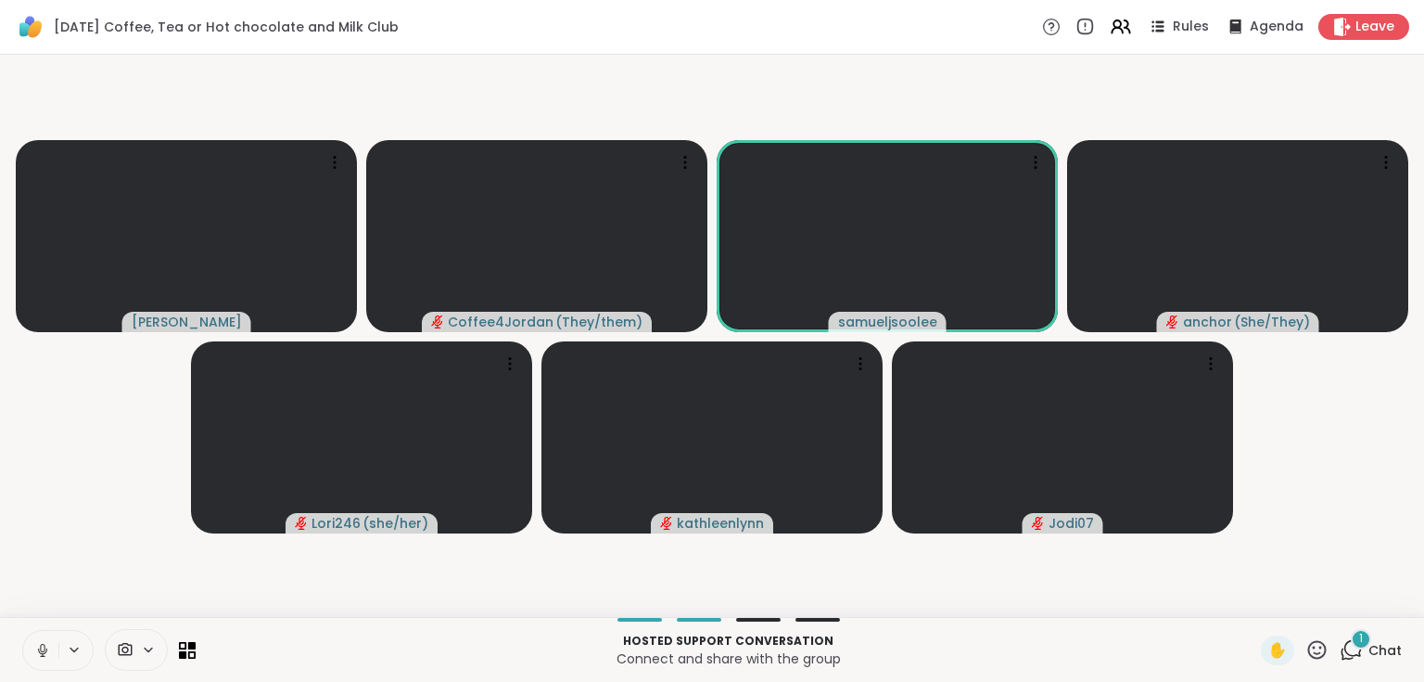
click at [1358, 638] on div "1" at bounding box center [1361, 639] width 20 height 20
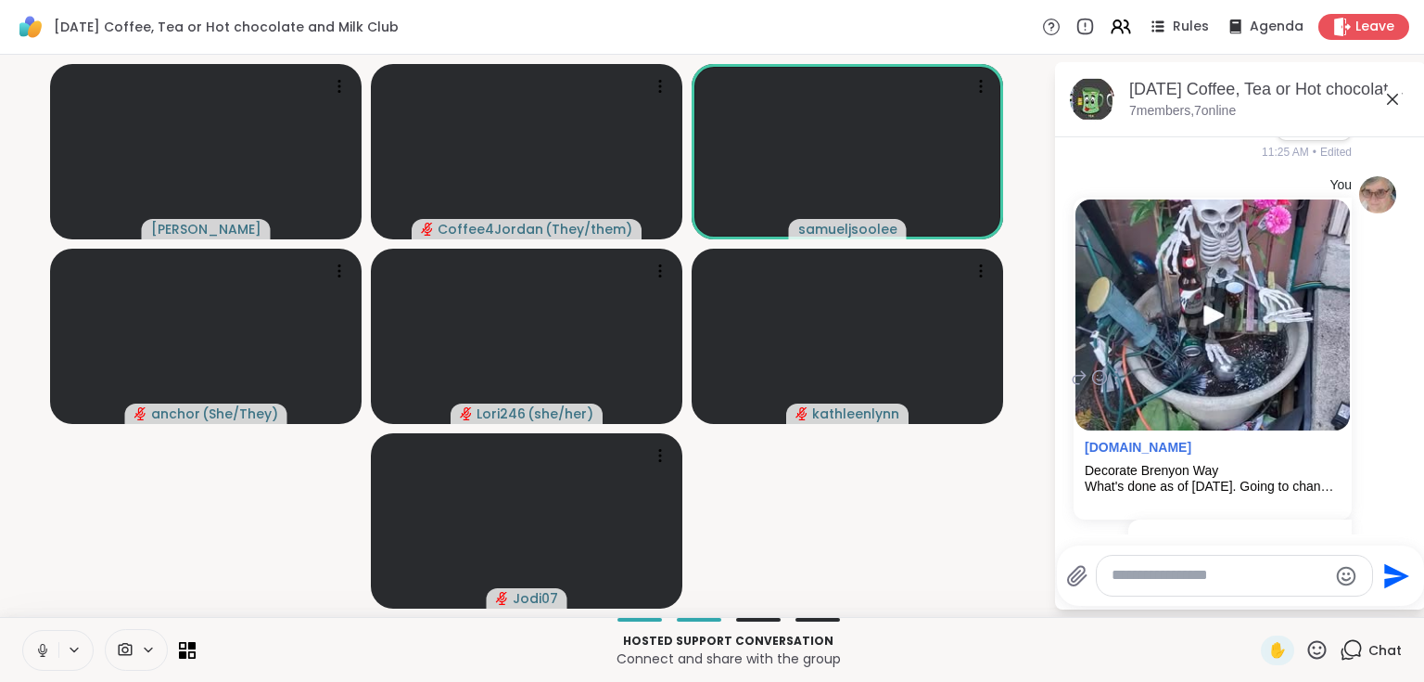
scroll to position [1074, 0]
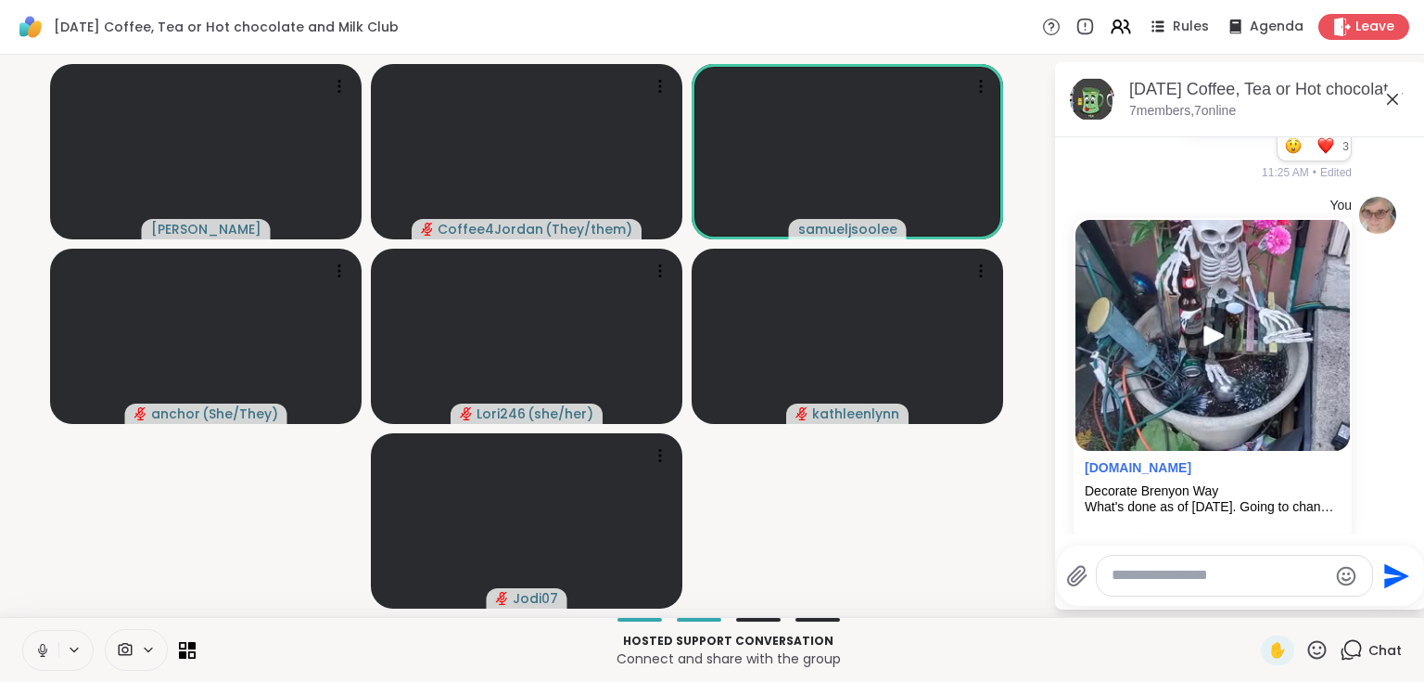
click at [1342, 657] on icon at bounding box center [1351, 649] width 23 height 23
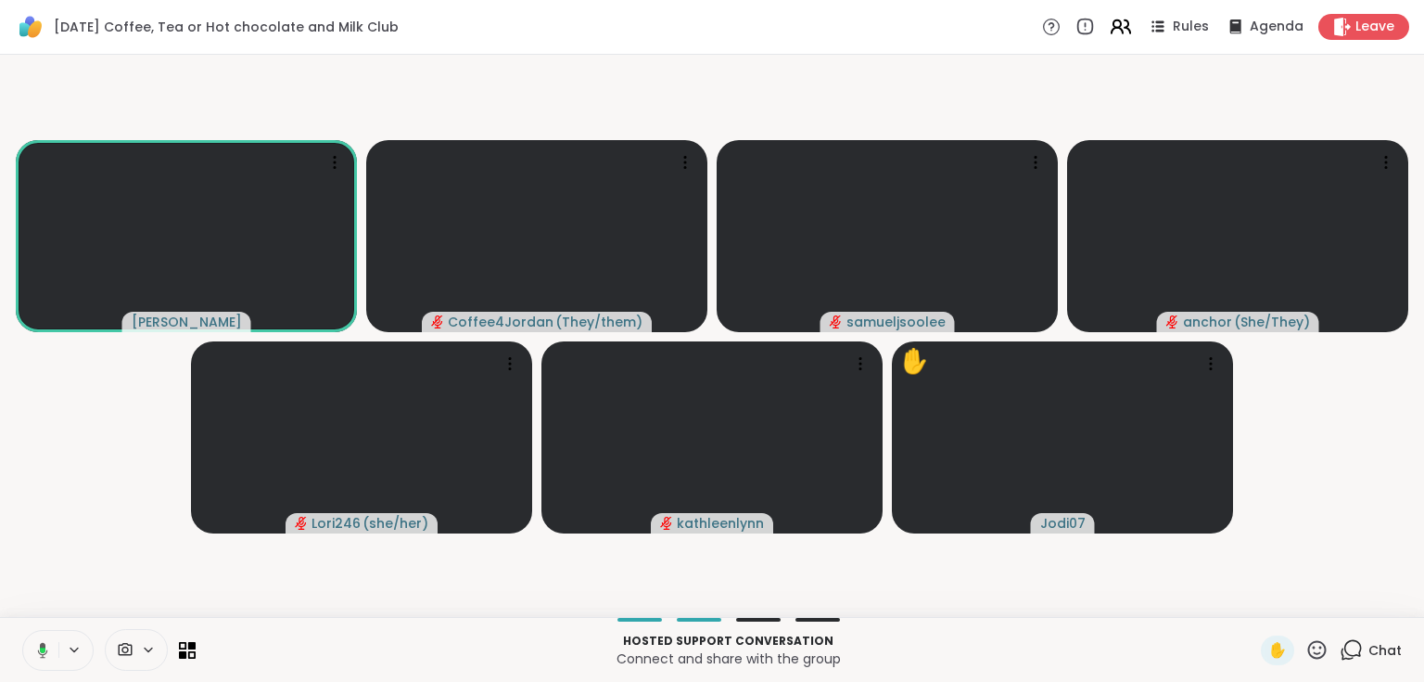
click at [1114, 26] on icon at bounding box center [1117, 23] width 7 height 7
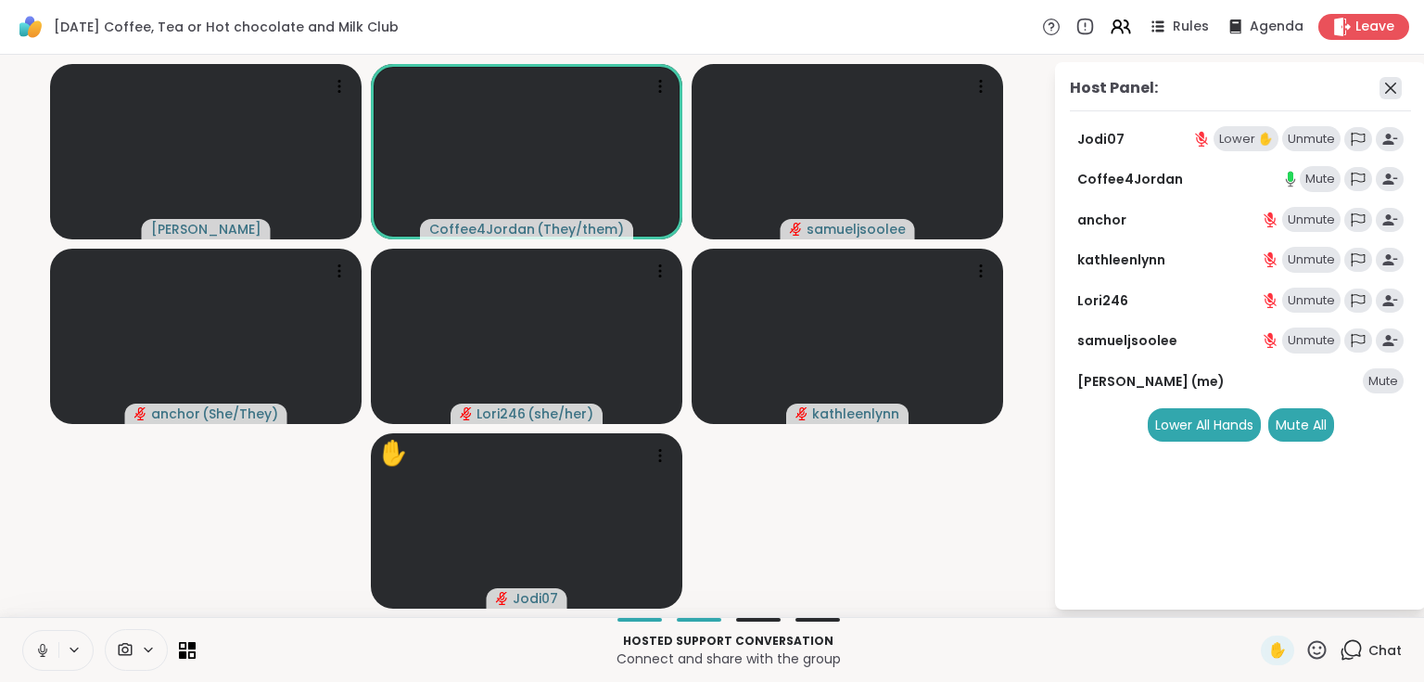
click at [1392, 83] on icon at bounding box center [1391, 88] width 22 height 22
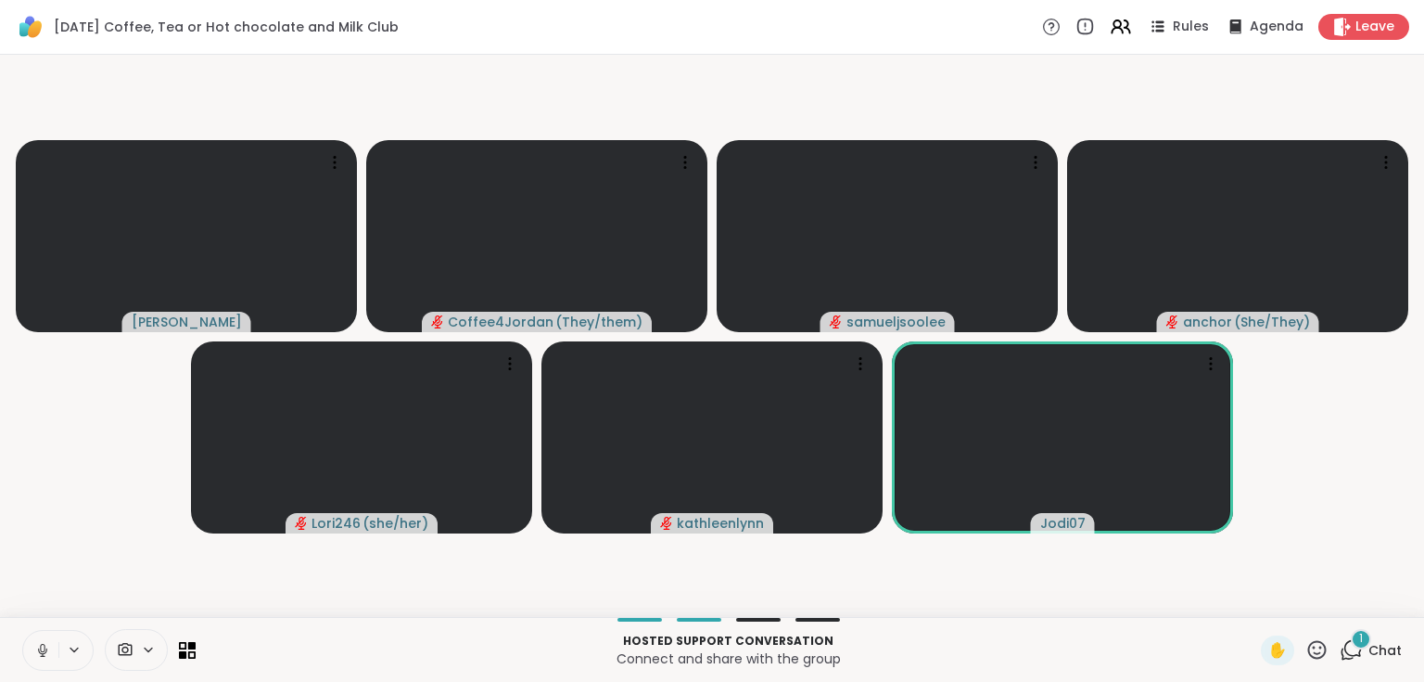
click at [1351, 645] on div "1" at bounding box center [1361, 639] width 20 height 20
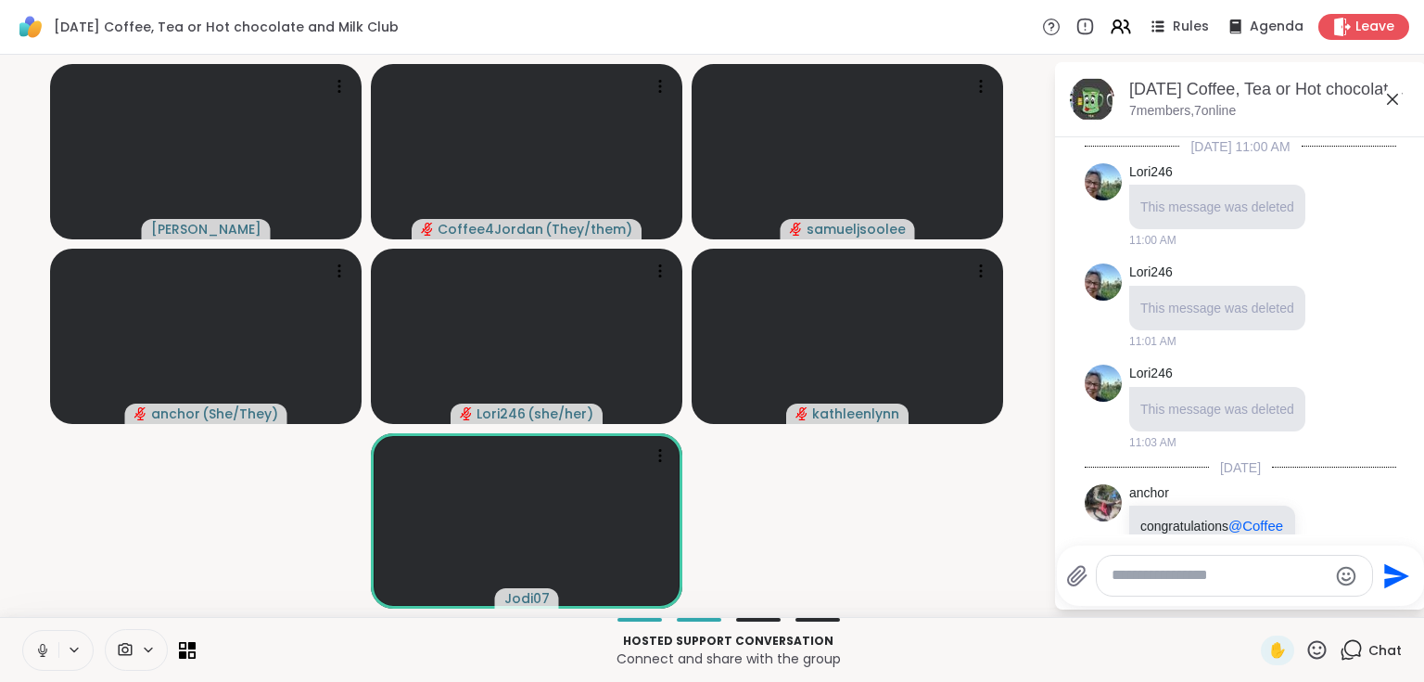
scroll to position [1495, 0]
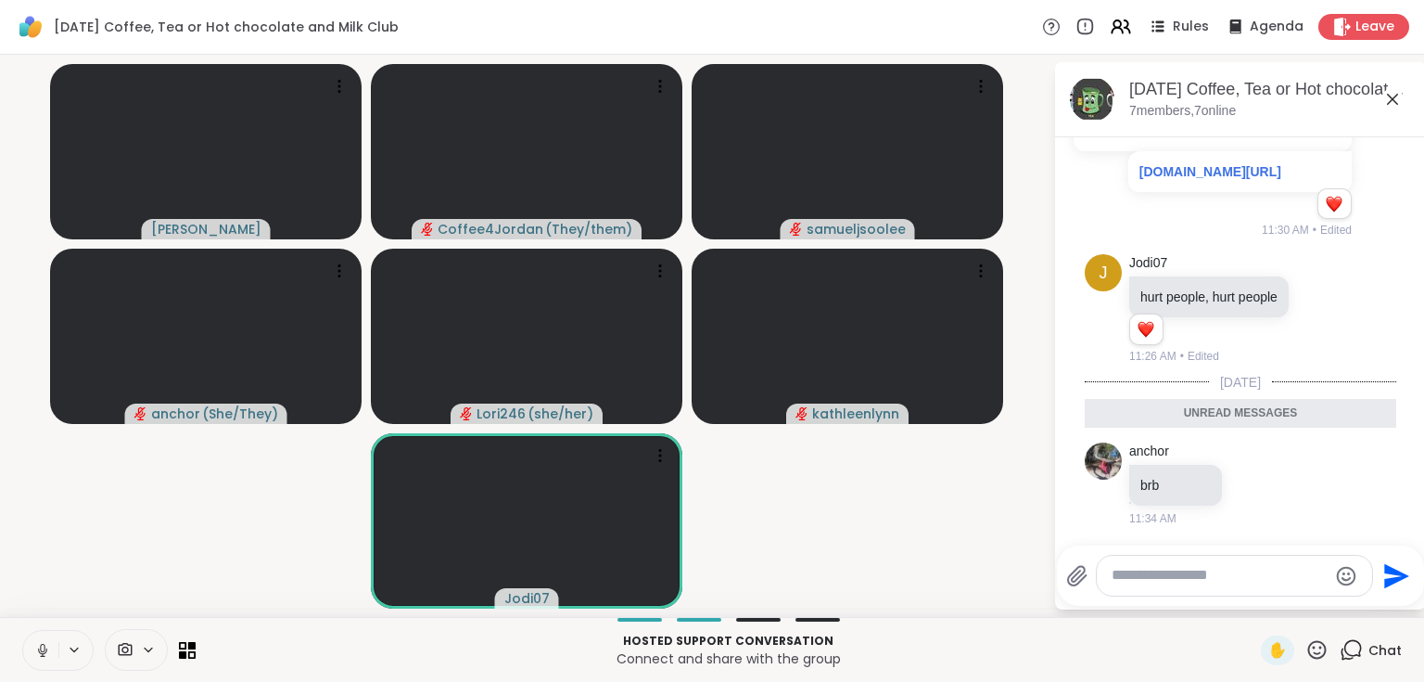
click at [1347, 645] on icon at bounding box center [1351, 649] width 23 height 23
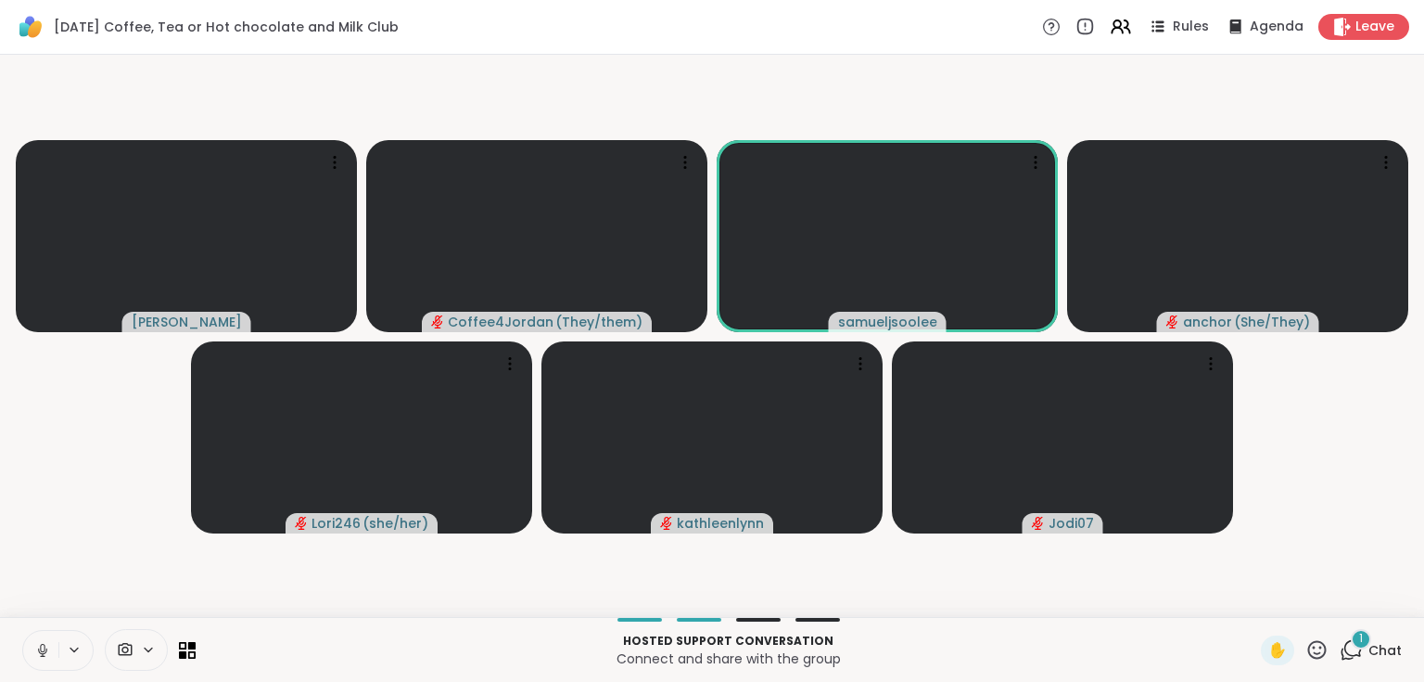
click at [1347, 649] on icon at bounding box center [1351, 649] width 23 height 23
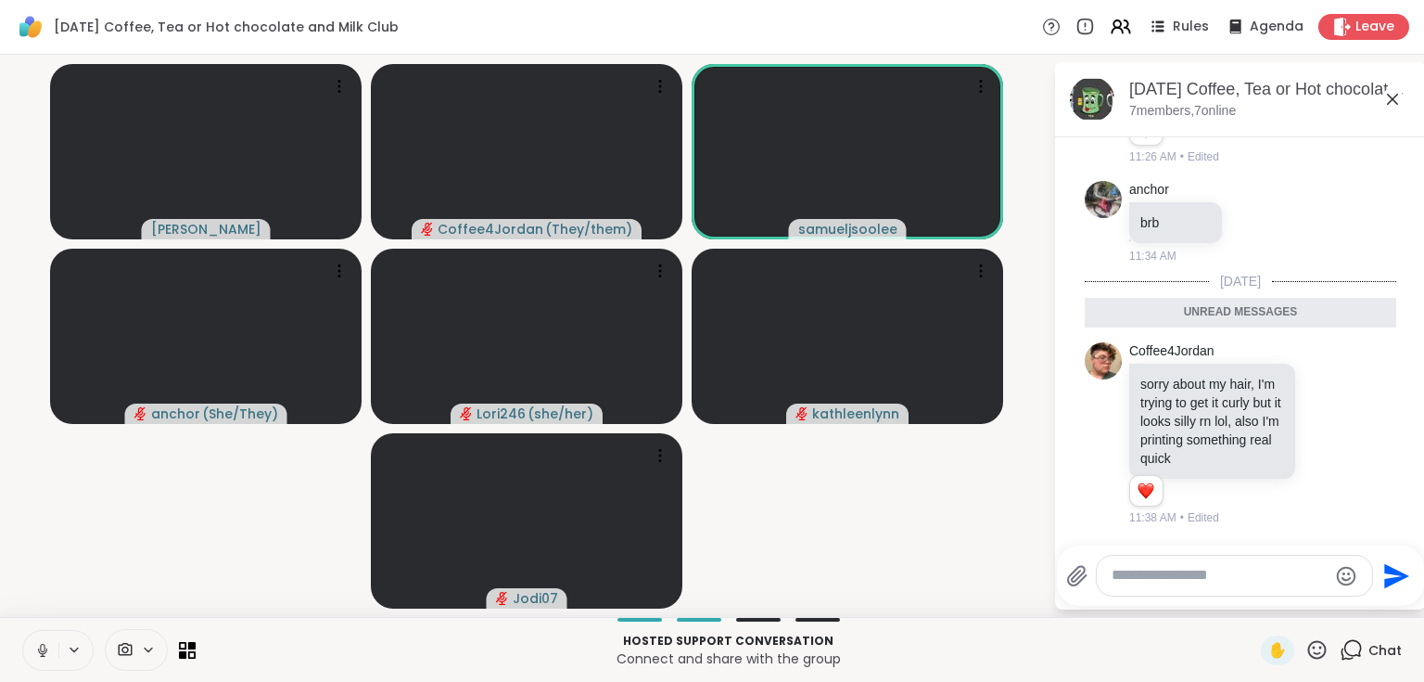
scroll to position [1695, 0]
click at [1387, 95] on icon at bounding box center [1393, 99] width 22 height 22
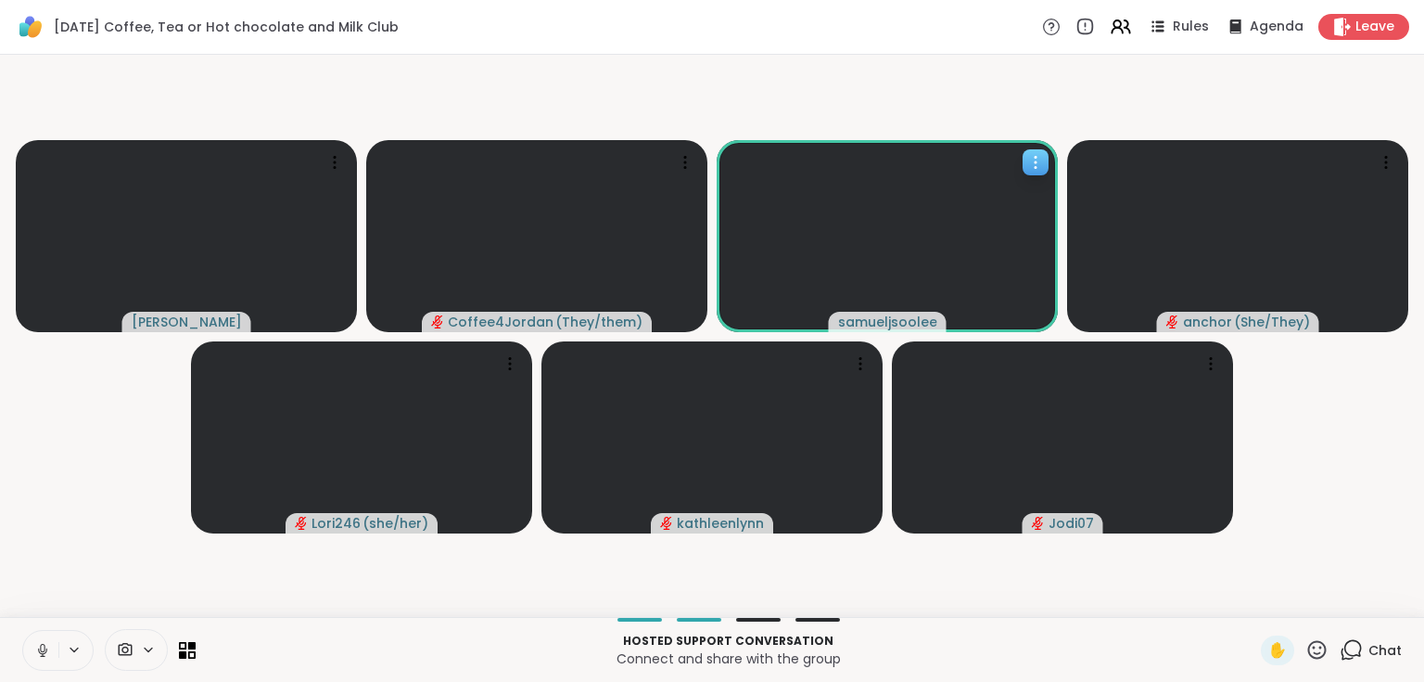
click at [1028, 162] on icon at bounding box center [1036, 162] width 19 height 19
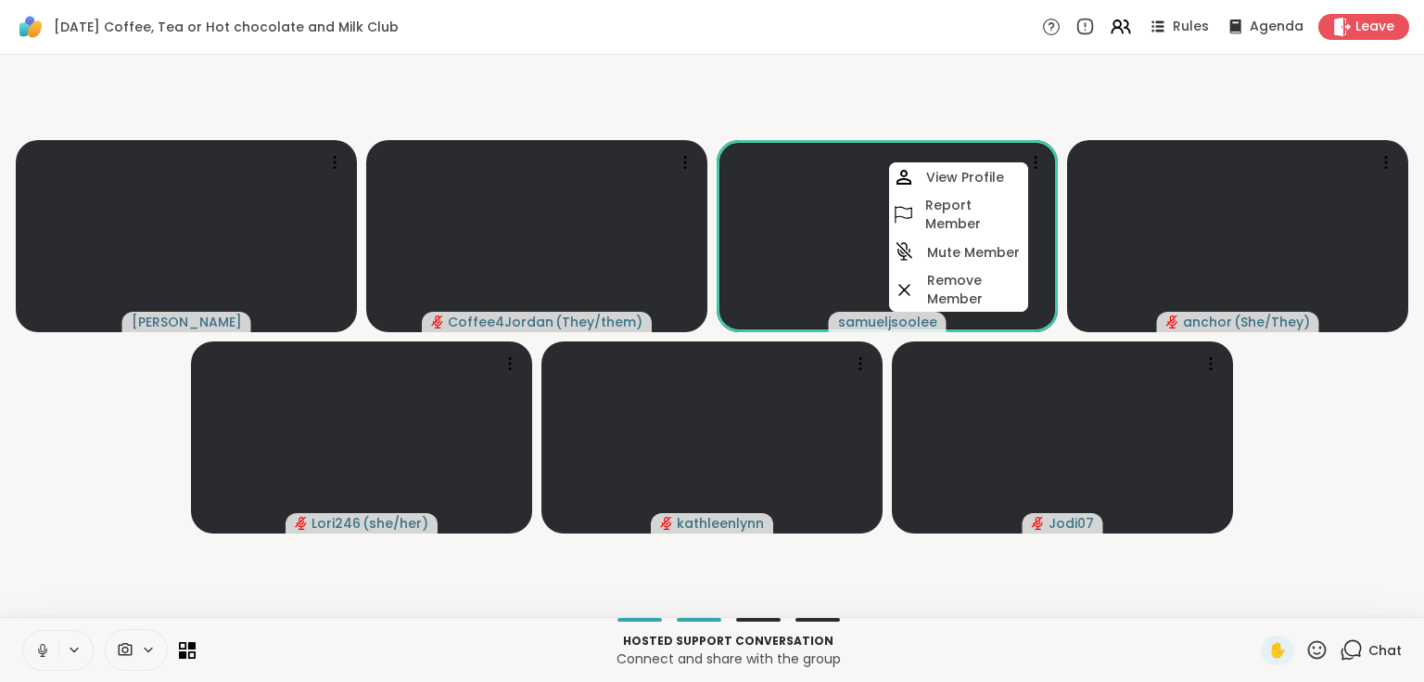
click at [949, 93] on video-player-container "[PERSON_NAME] Coffee4Jordan ( They/them ) samueljsoolee View Profile Report Mem…" at bounding box center [712, 335] width 1402 height 547
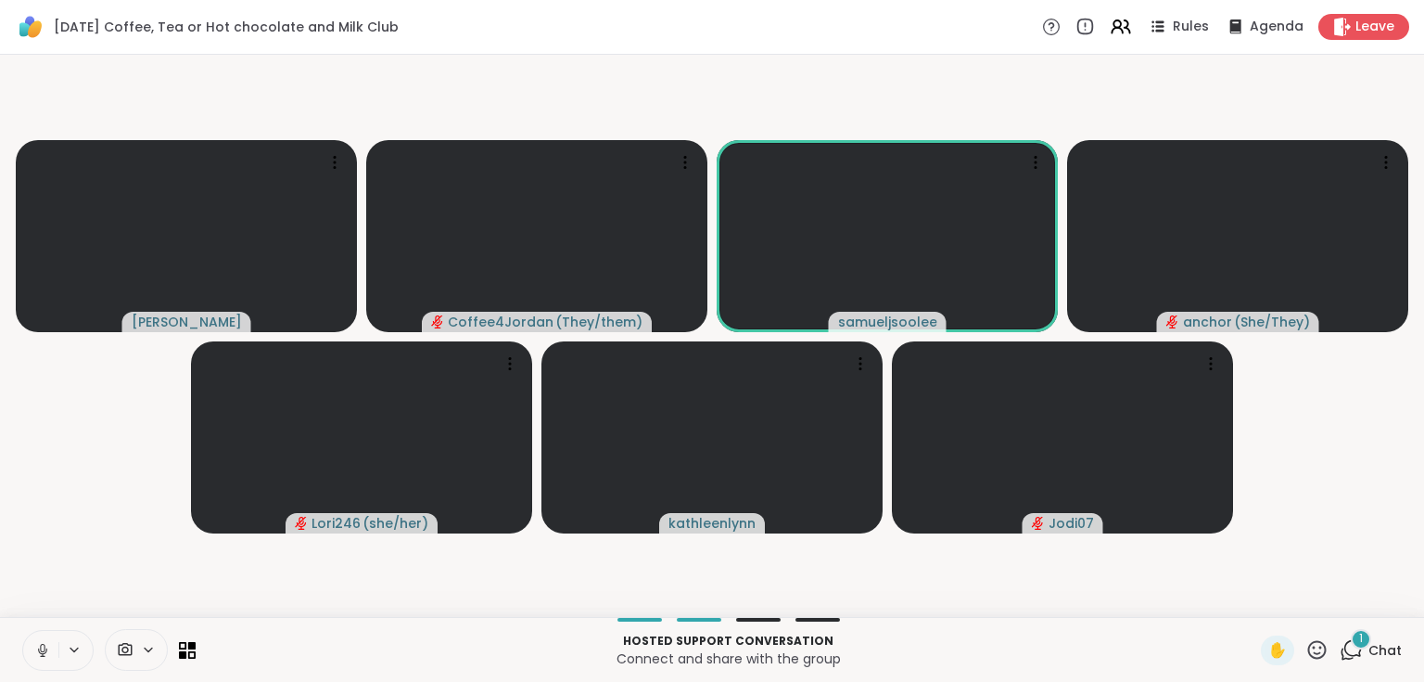
click at [1375, 648] on span "Chat" at bounding box center [1385, 650] width 33 height 19
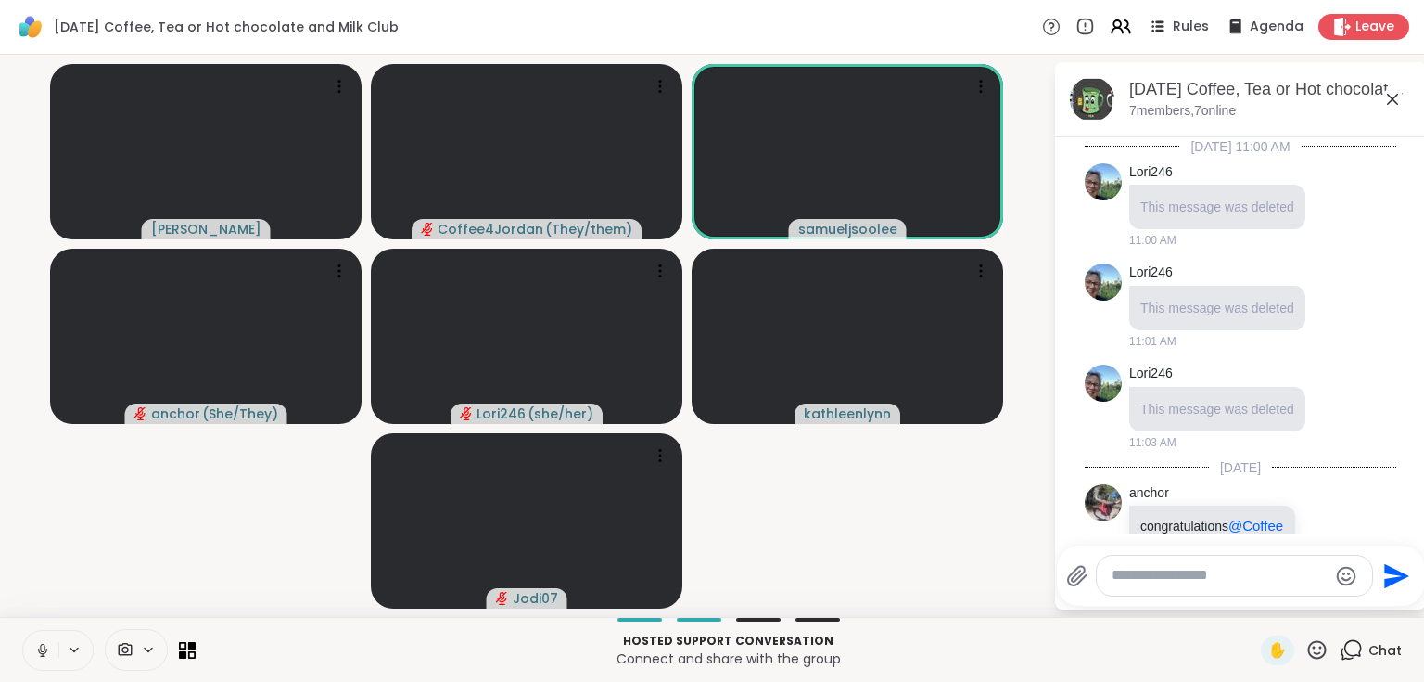
scroll to position [1831, 0]
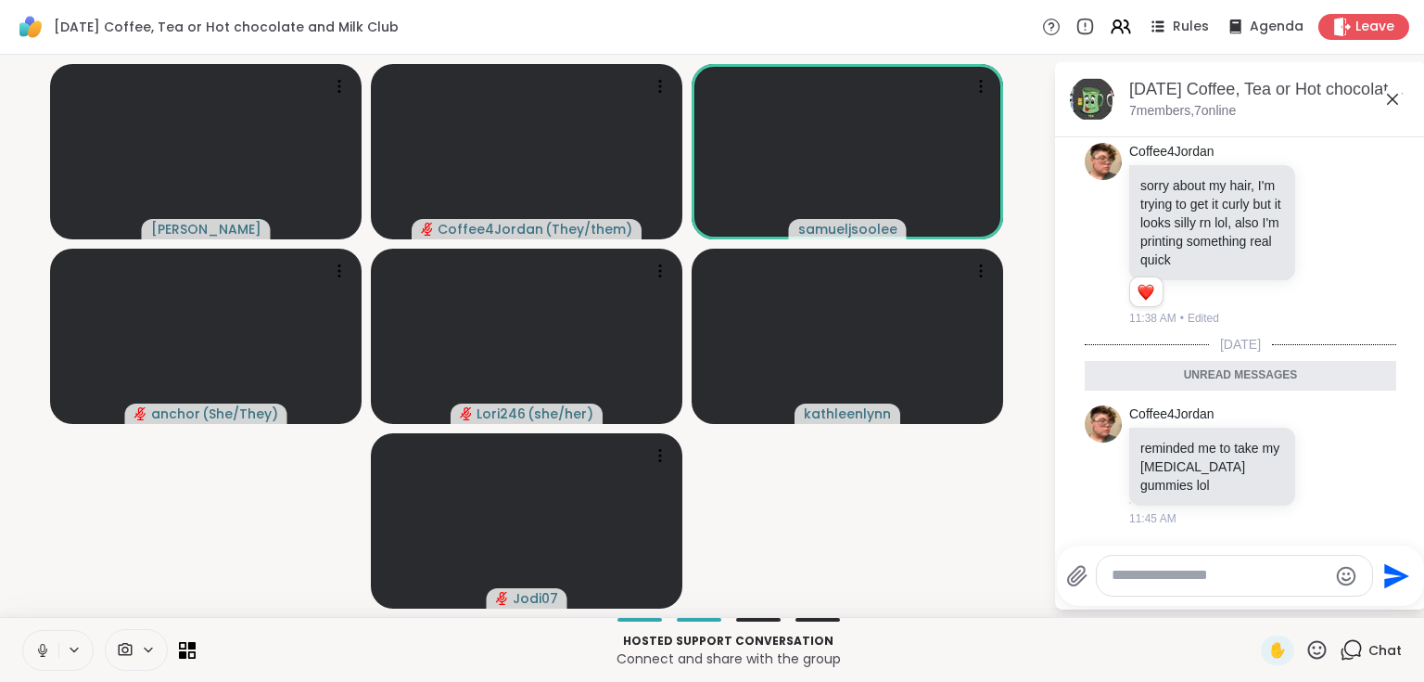
click at [1391, 100] on icon at bounding box center [1392, 99] width 11 height 11
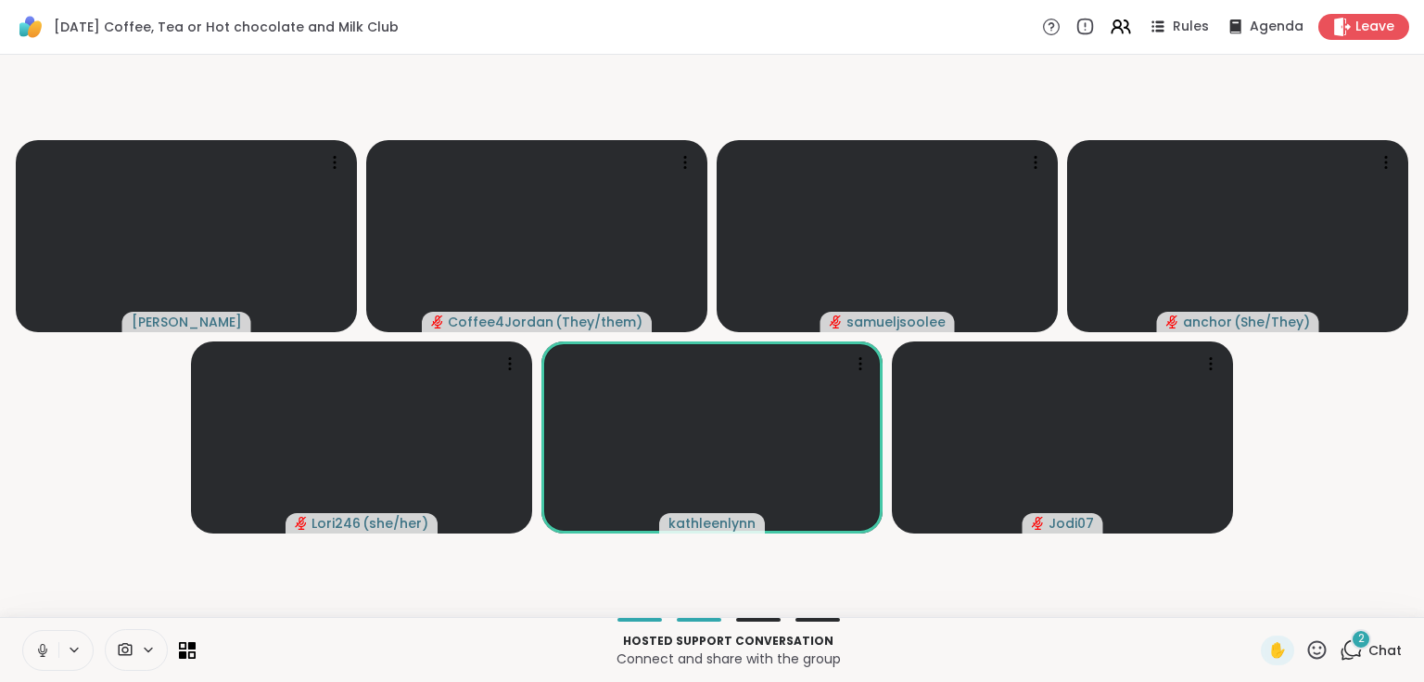
click at [1350, 653] on icon at bounding box center [1354, 648] width 18 height 17
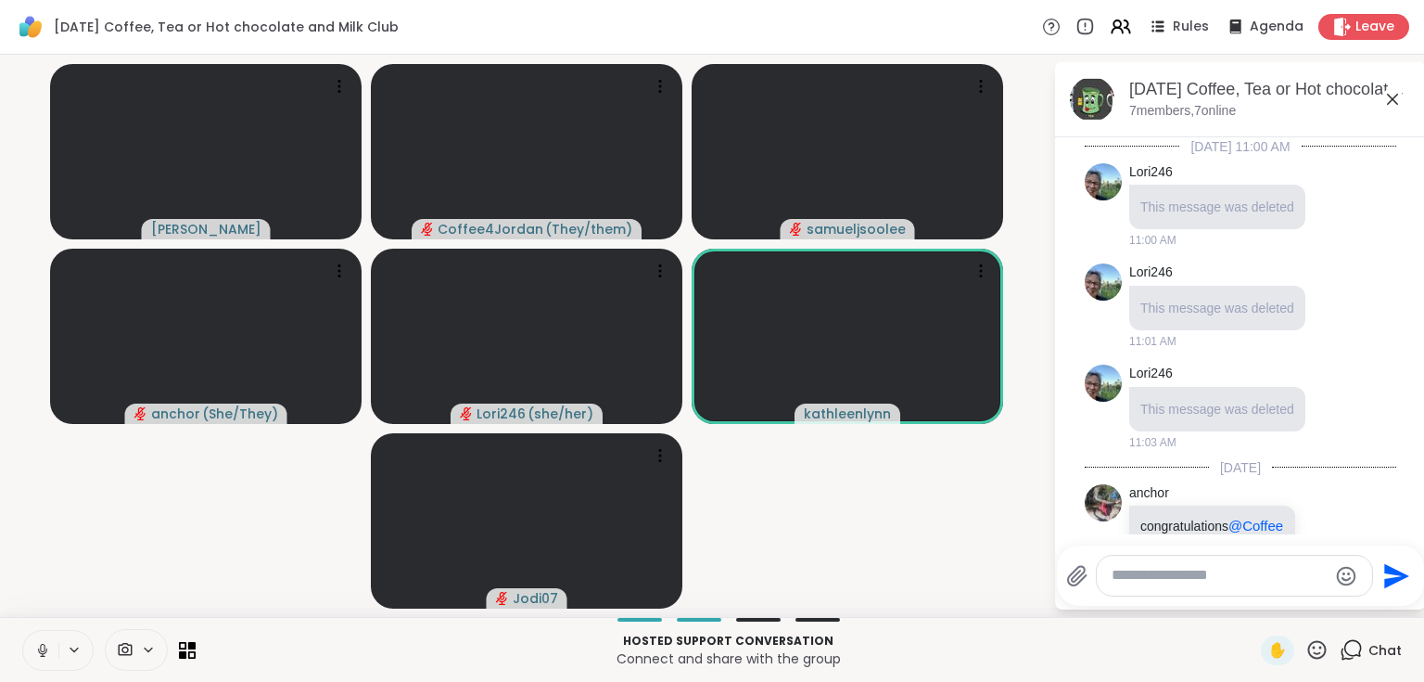
scroll to position [2147, 0]
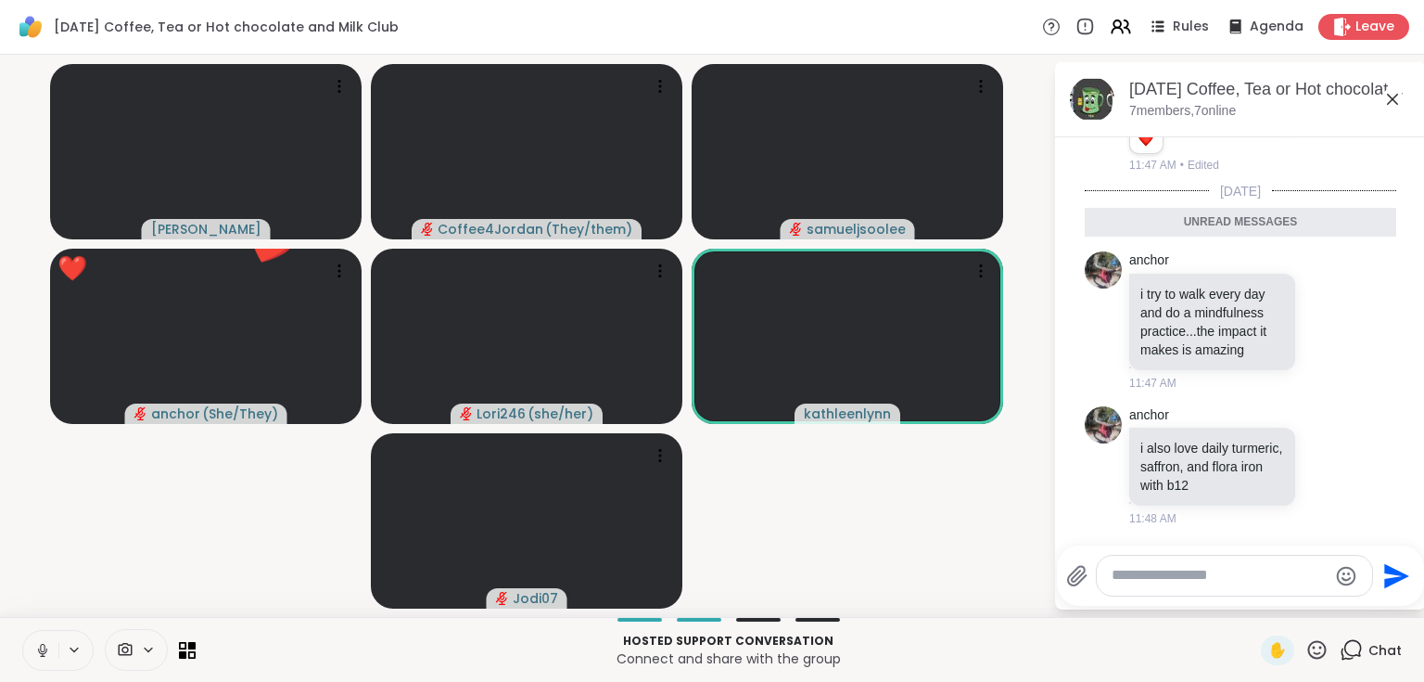
click at [1391, 96] on icon at bounding box center [1392, 99] width 11 height 11
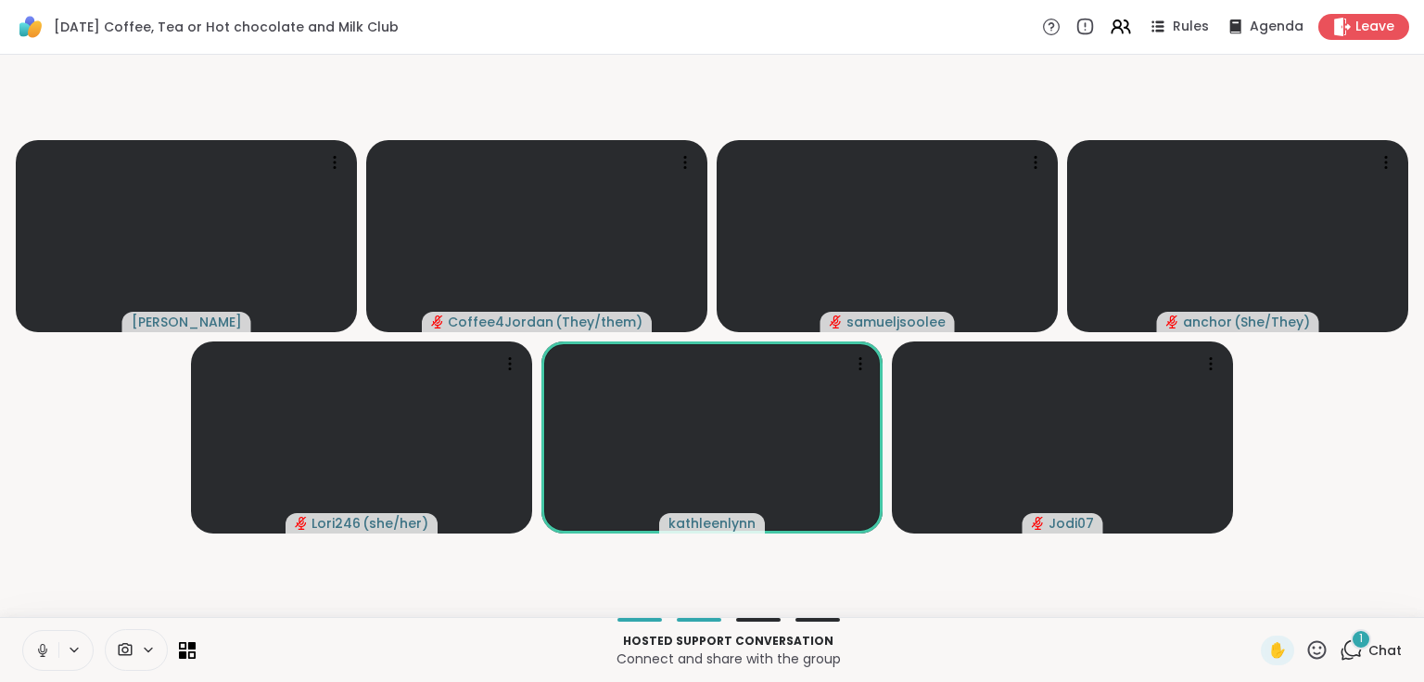
click at [1369, 647] on span "Chat" at bounding box center [1385, 650] width 33 height 19
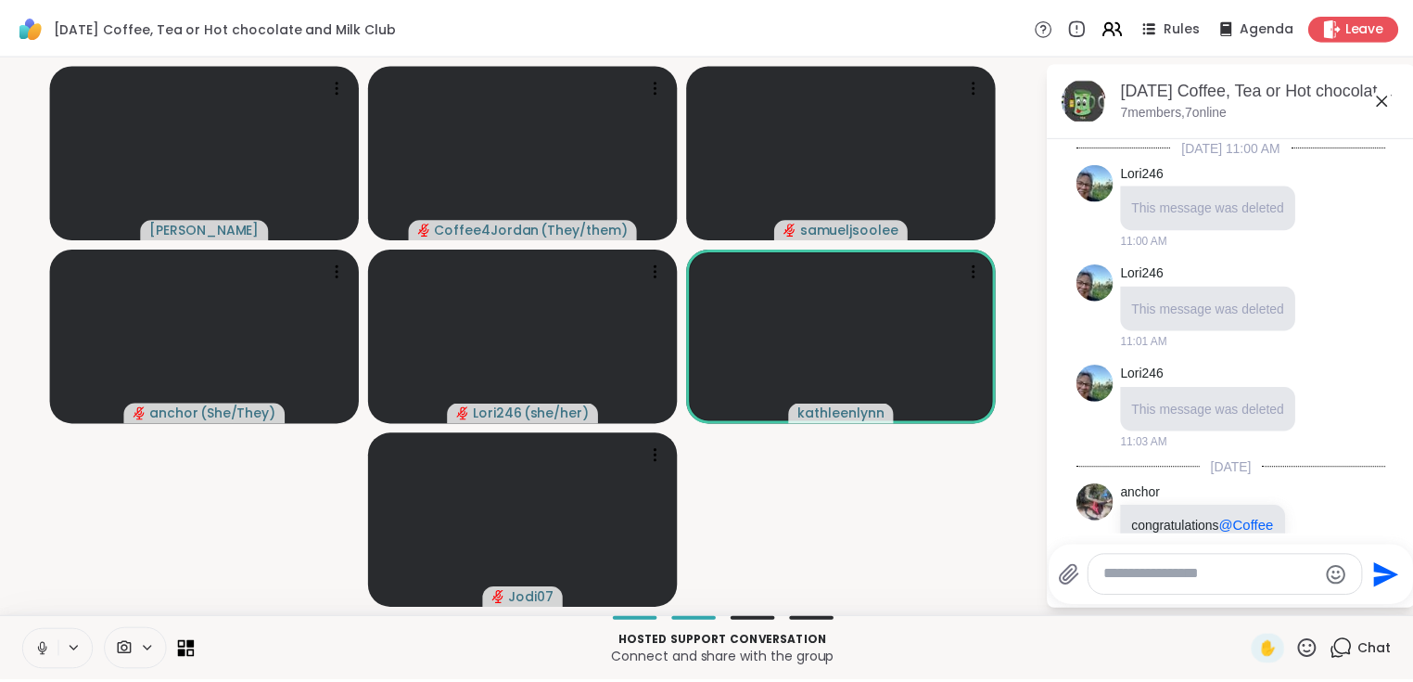
scroll to position [2245, 0]
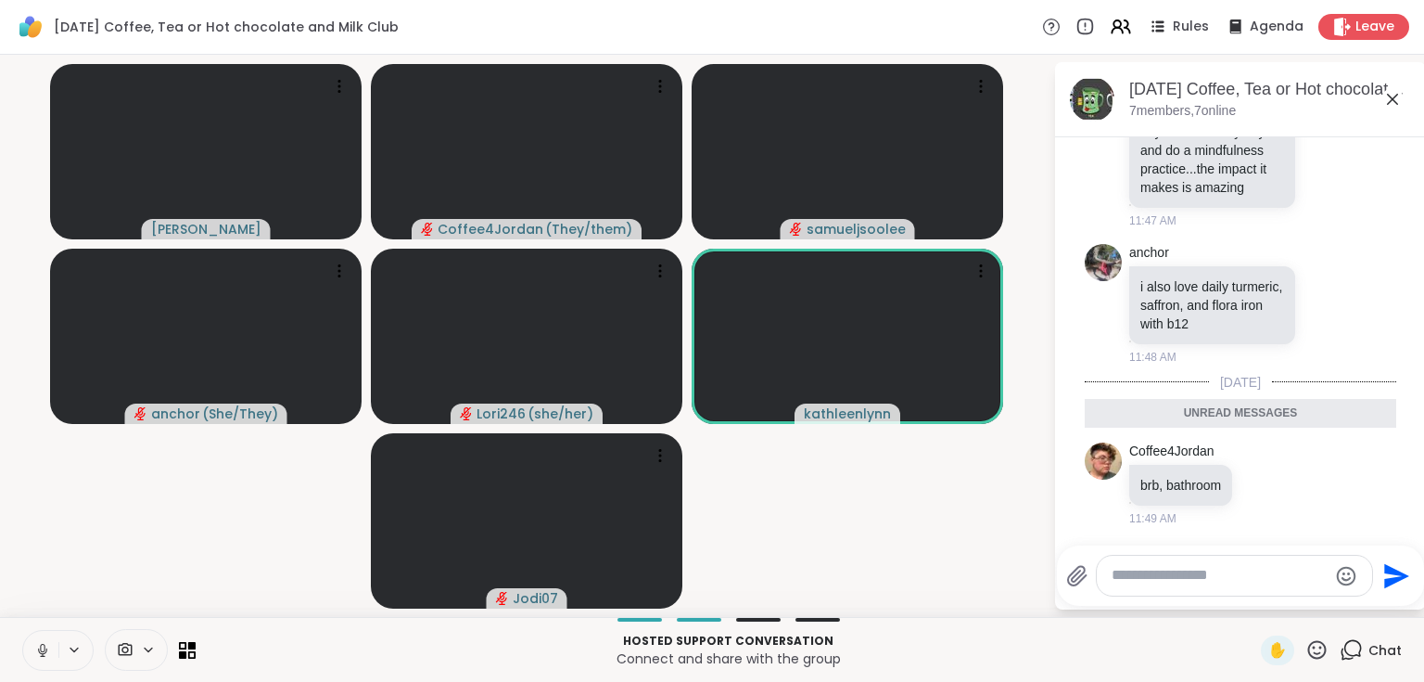
click at [1395, 102] on icon at bounding box center [1393, 99] width 22 height 22
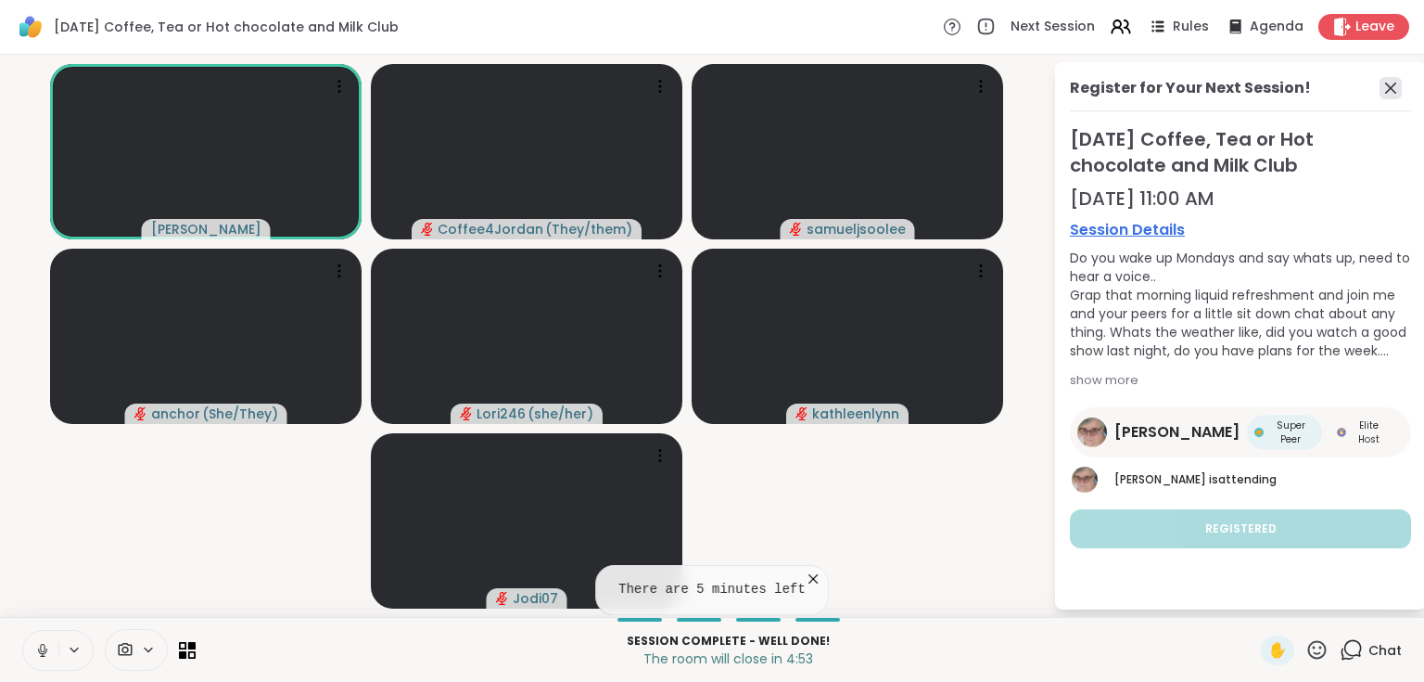
click at [1395, 89] on icon at bounding box center [1391, 88] width 22 height 22
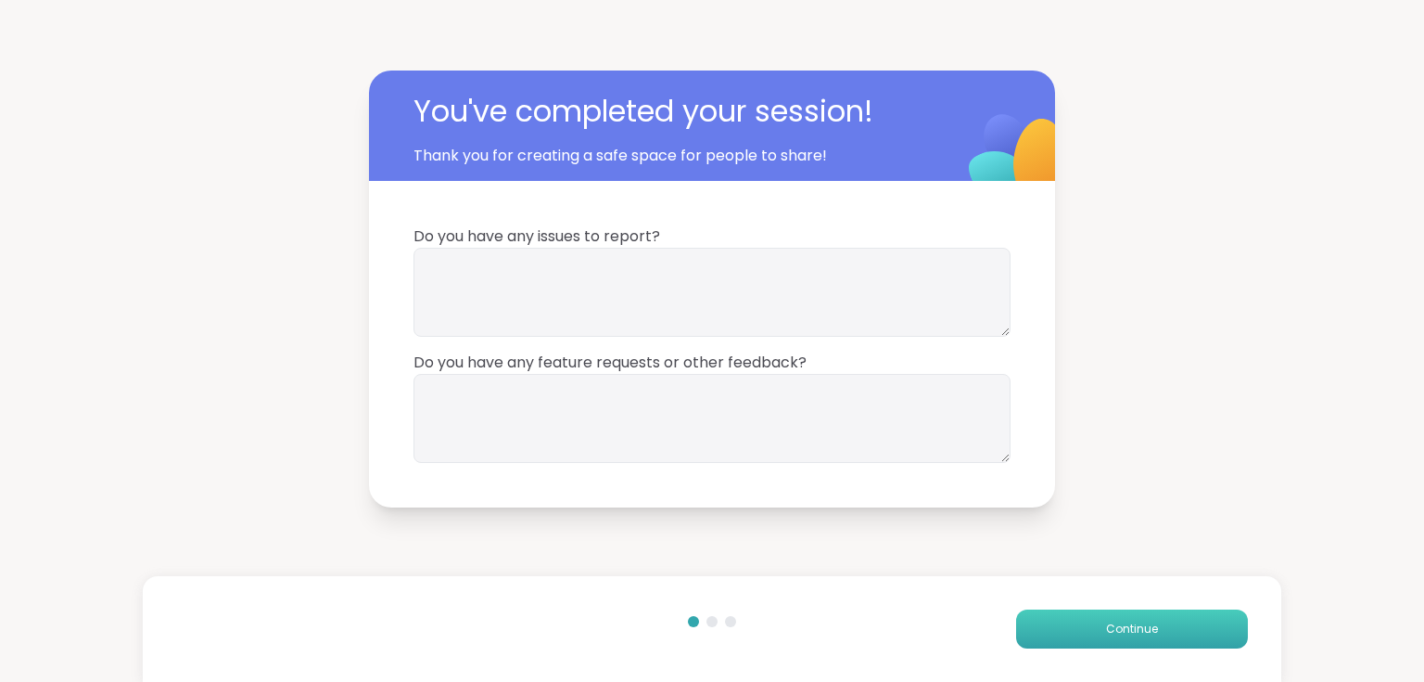
click at [1042, 633] on button "Continue" at bounding box center [1132, 628] width 232 height 39
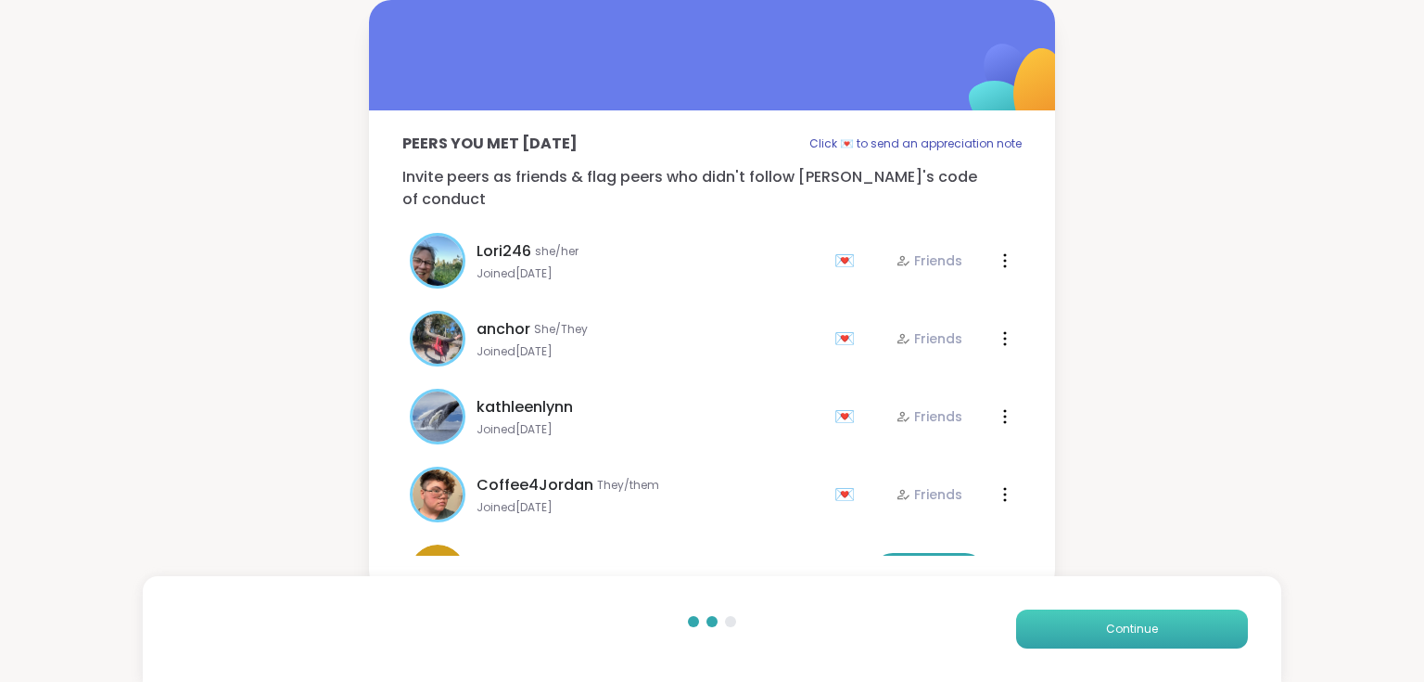
click at [1042, 633] on button "Continue" at bounding box center [1132, 628] width 232 height 39
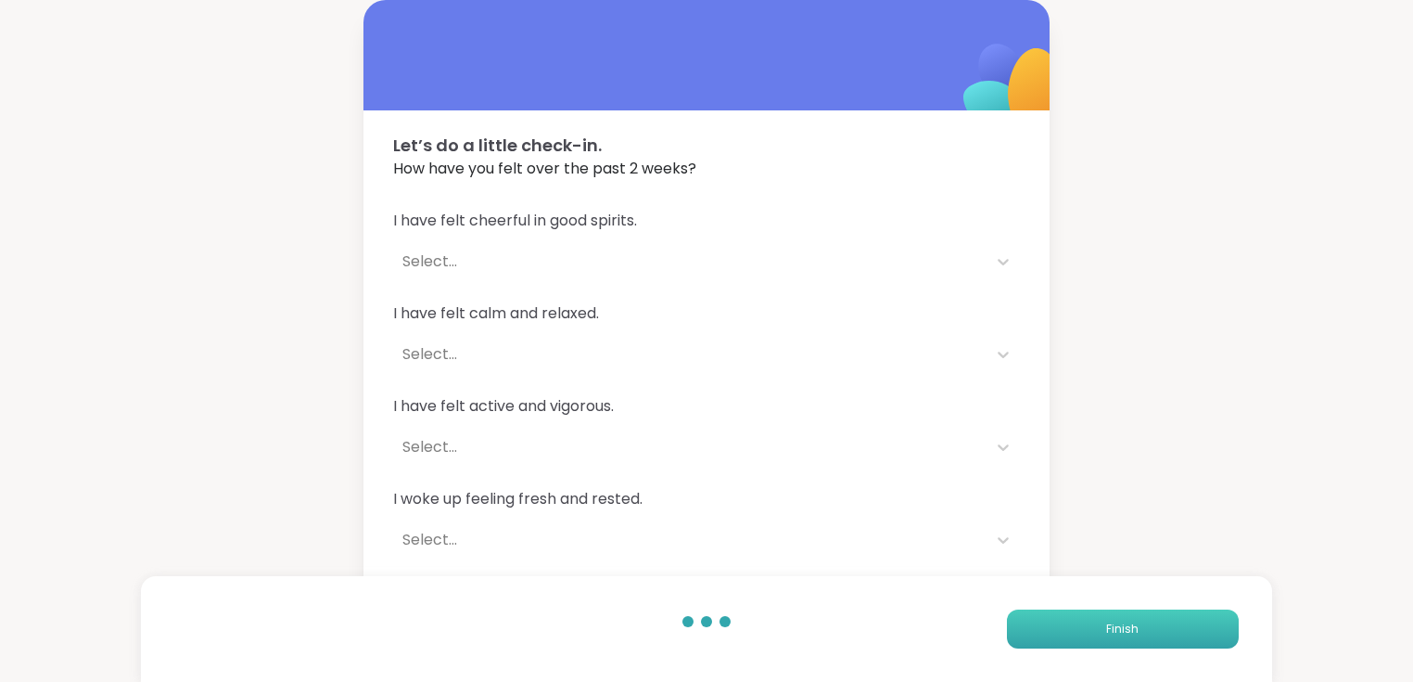
click at [1042, 633] on button "Finish" at bounding box center [1123, 628] width 232 height 39
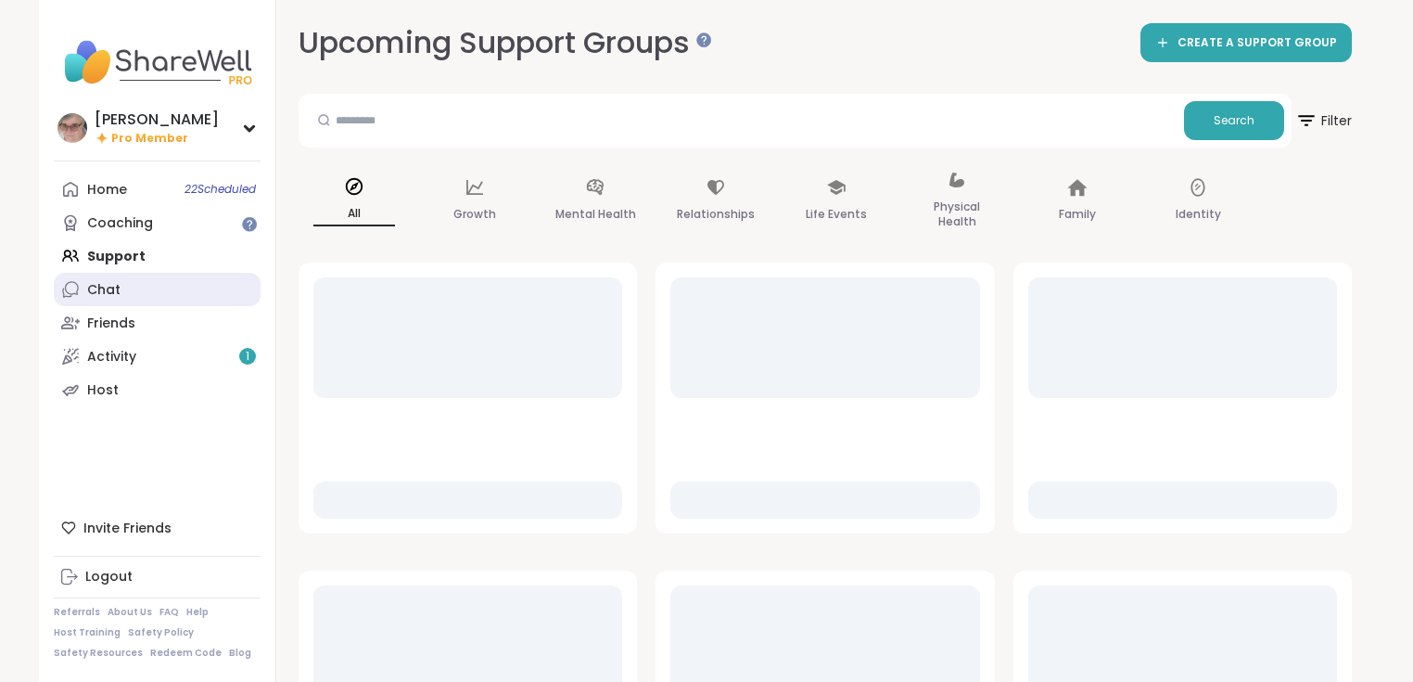
click at [109, 300] on link "Chat" at bounding box center [157, 289] width 207 height 33
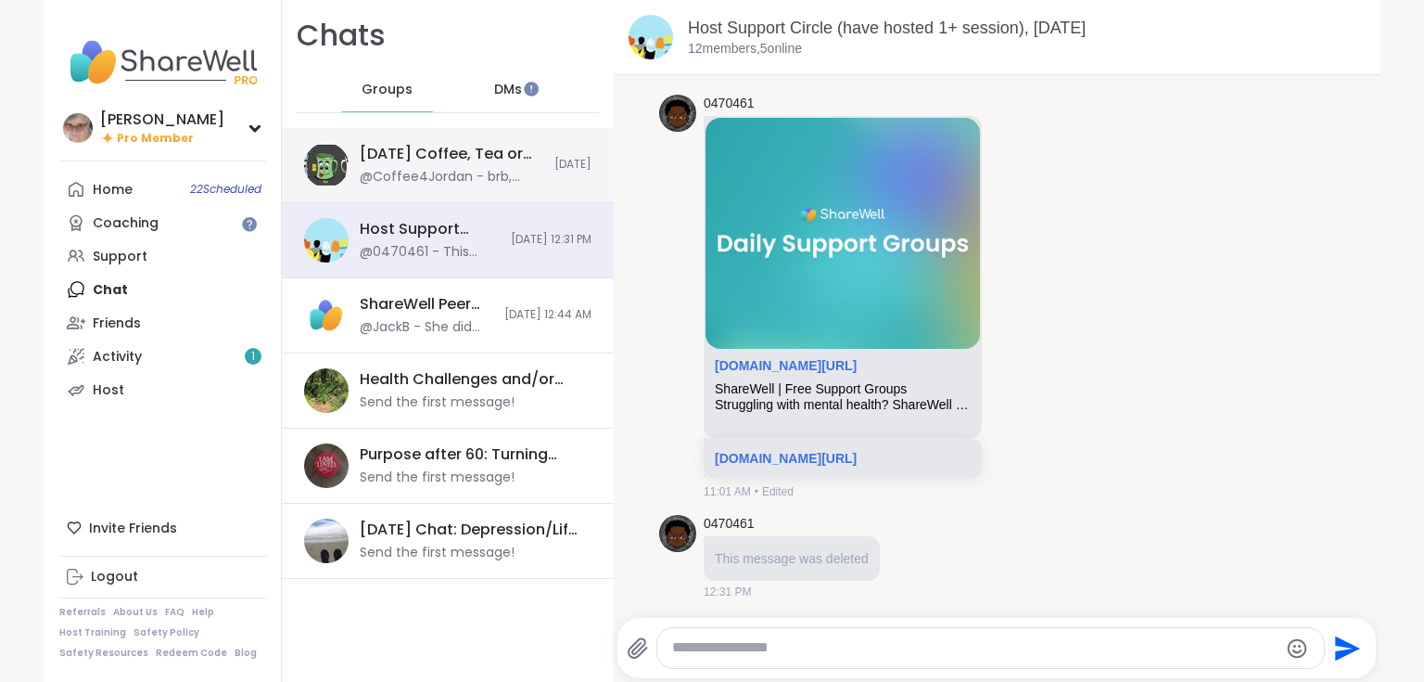
click at [441, 163] on div "[DATE] Coffee, Tea or Hot chocolate and Milk Club, [DATE]" at bounding box center [452, 154] width 184 height 20
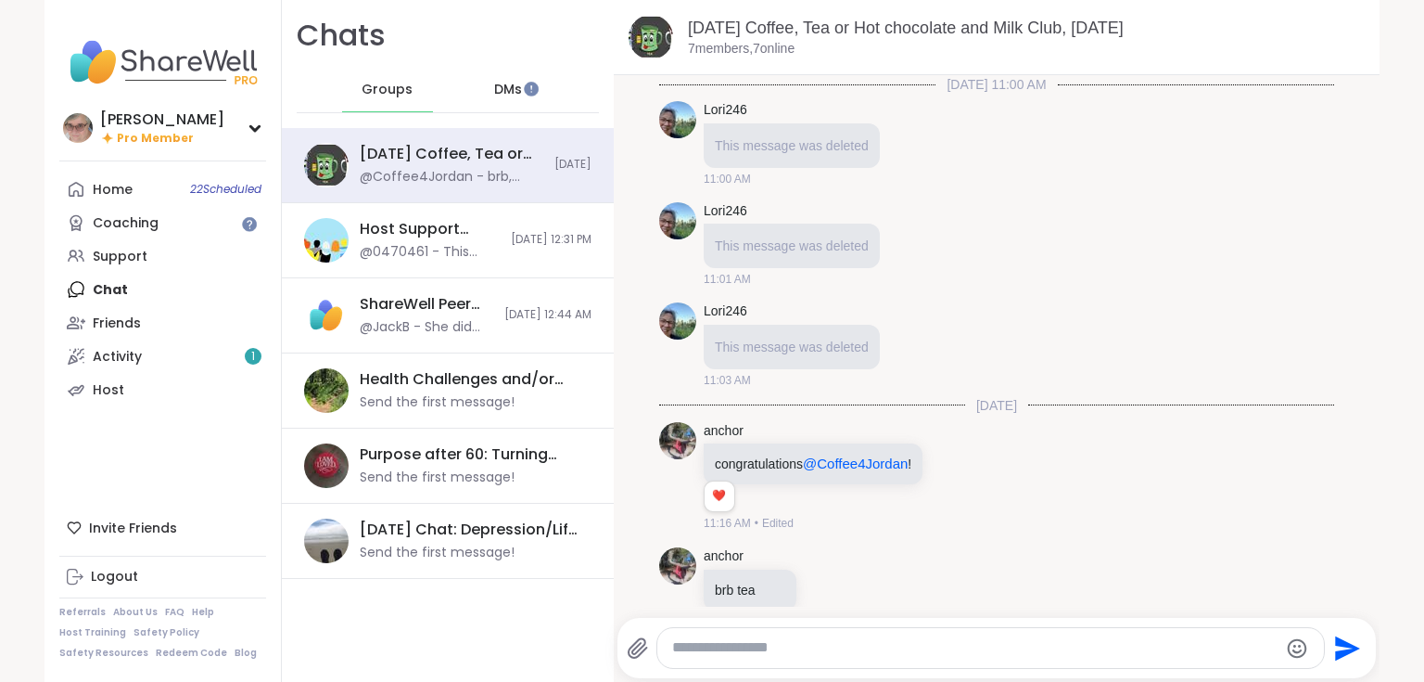
scroll to position [1880, 0]
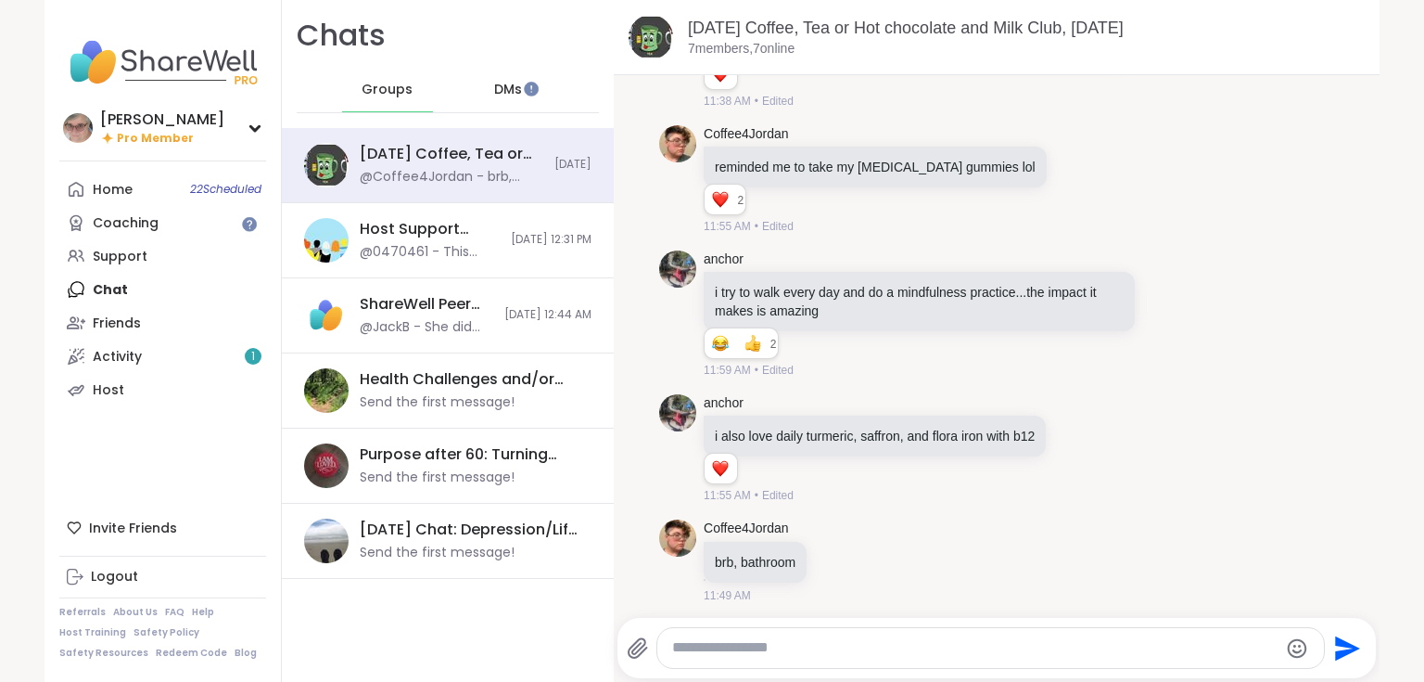
click at [744, 657] on textarea "Type your message" at bounding box center [975, 647] width 606 height 19
type textarea "**********"
